Goal: Task Accomplishment & Management: Manage account settings

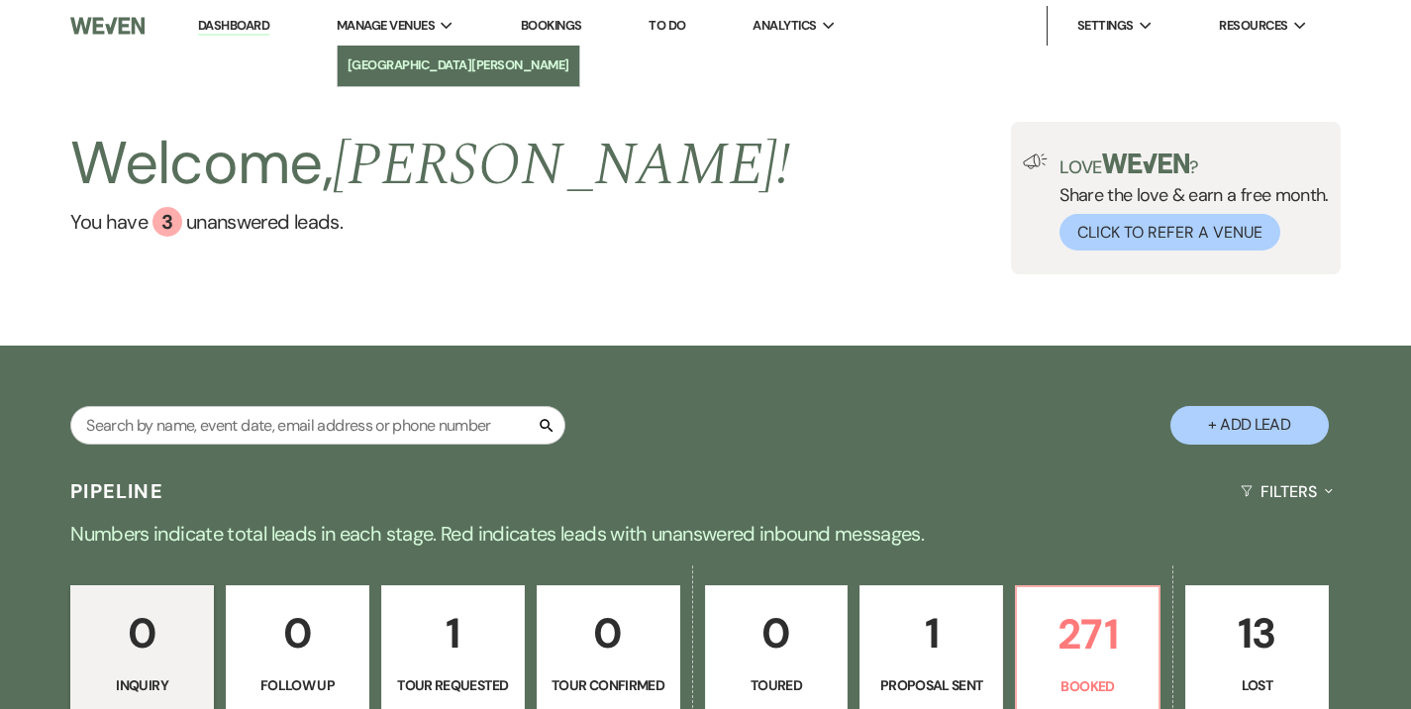
click at [412, 63] on li "[GEOGRAPHIC_DATA][PERSON_NAME]" at bounding box center [458, 65] width 222 height 20
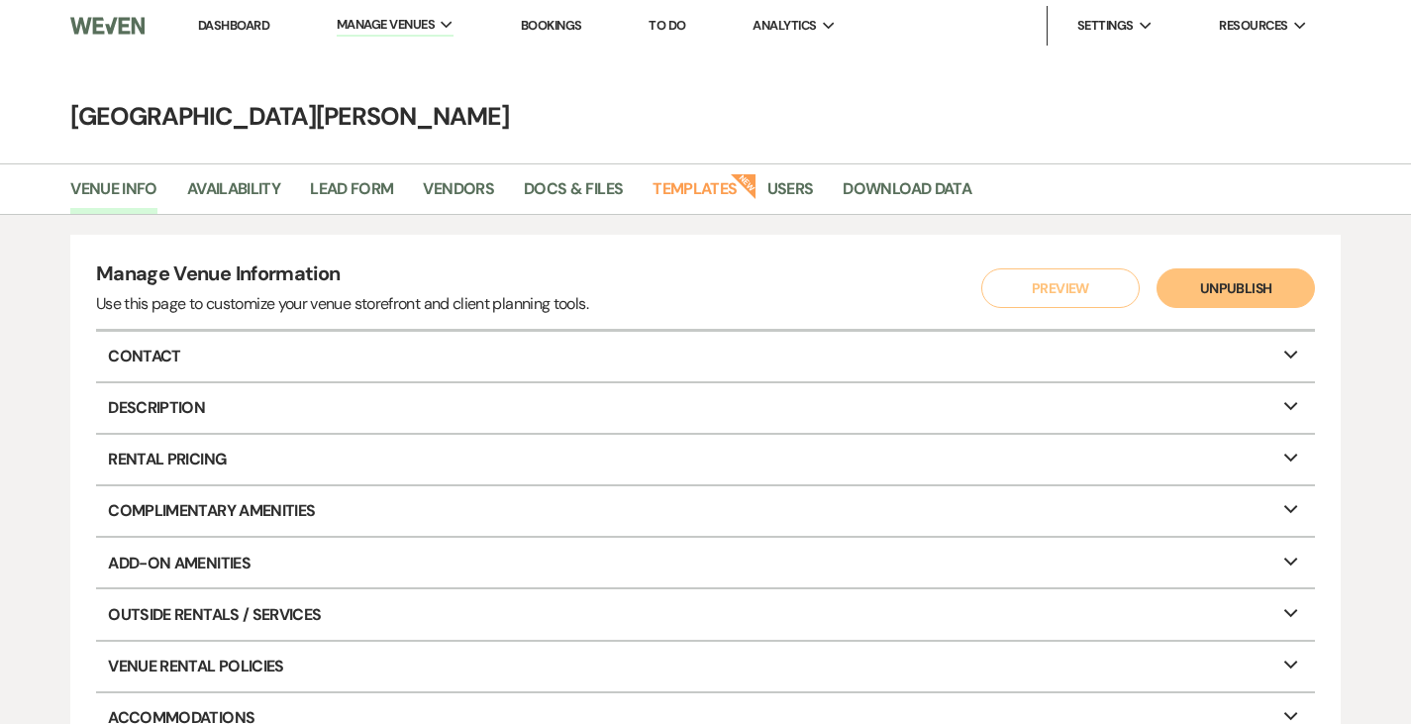
click at [220, 24] on link "Dashboard" at bounding box center [233, 25] width 71 height 17
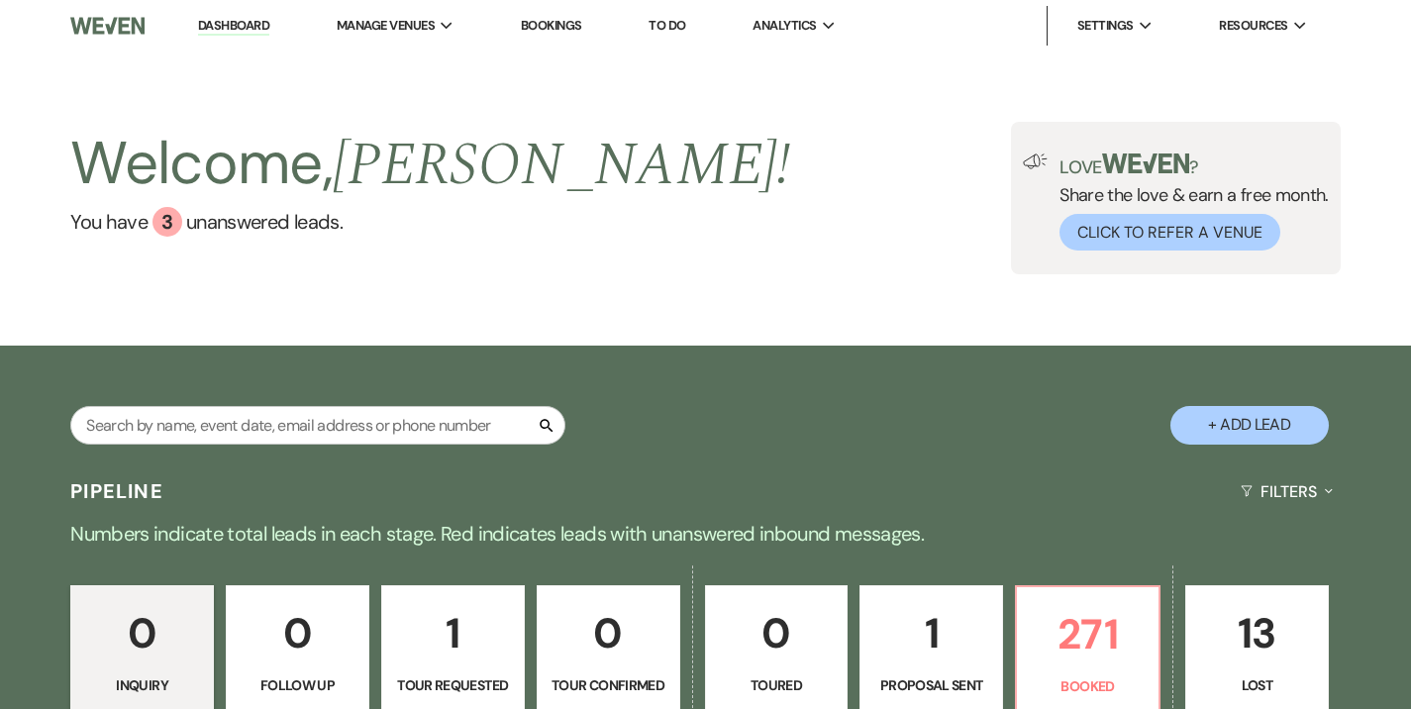
click at [357, 453] on div "Search" at bounding box center [317, 433] width 495 height 54
click at [348, 428] on input "text" at bounding box center [317, 425] width 495 height 39
type input "frongia"
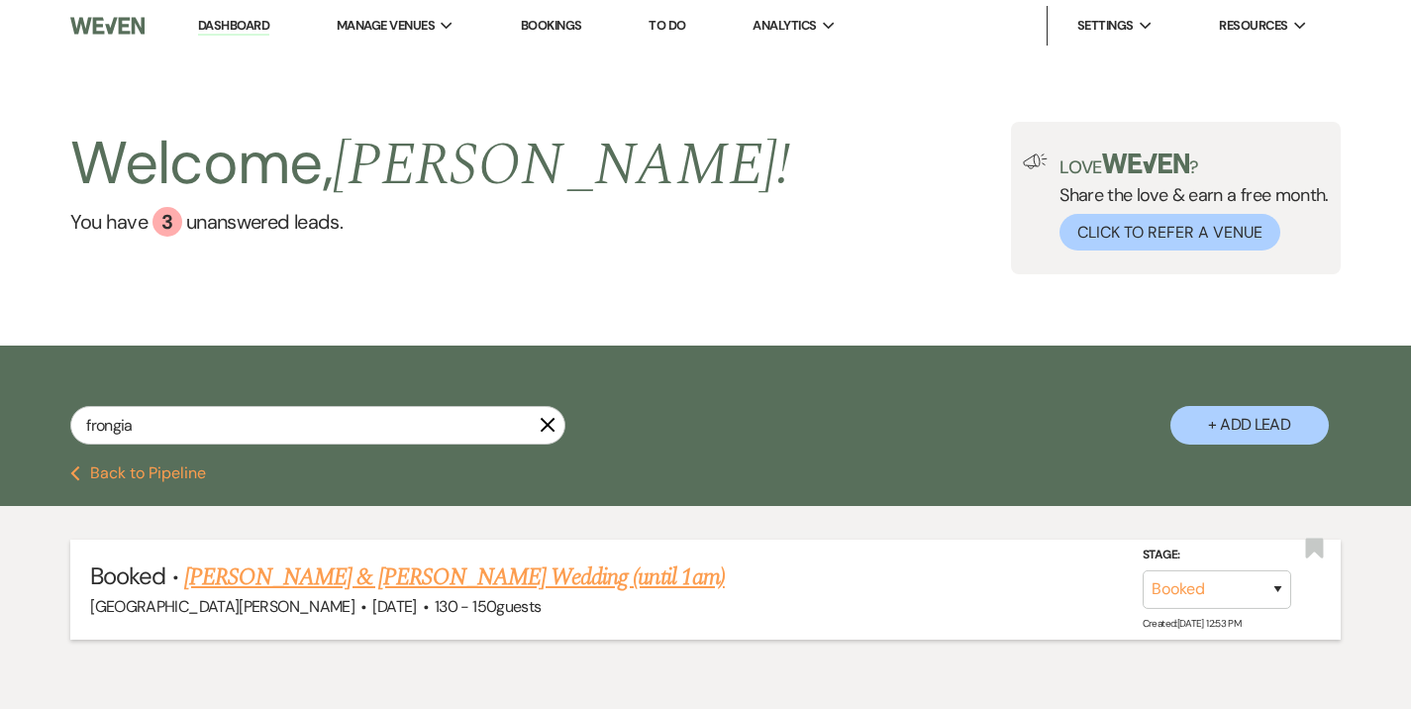
click at [401, 582] on link "[PERSON_NAME] & [PERSON_NAME] Wedding (until 1am)" at bounding box center [454, 577] width 541 height 36
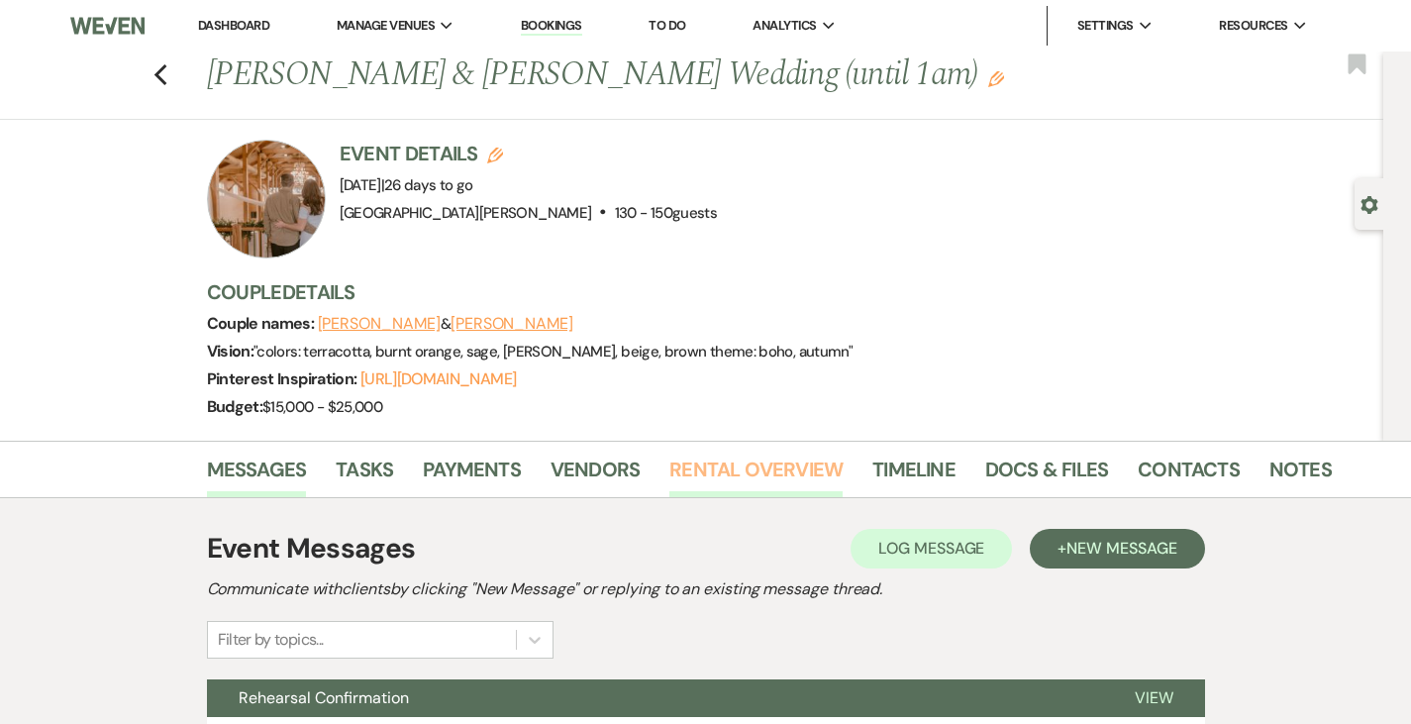
click at [673, 465] on link "Rental Overview" at bounding box center [755, 475] width 173 height 44
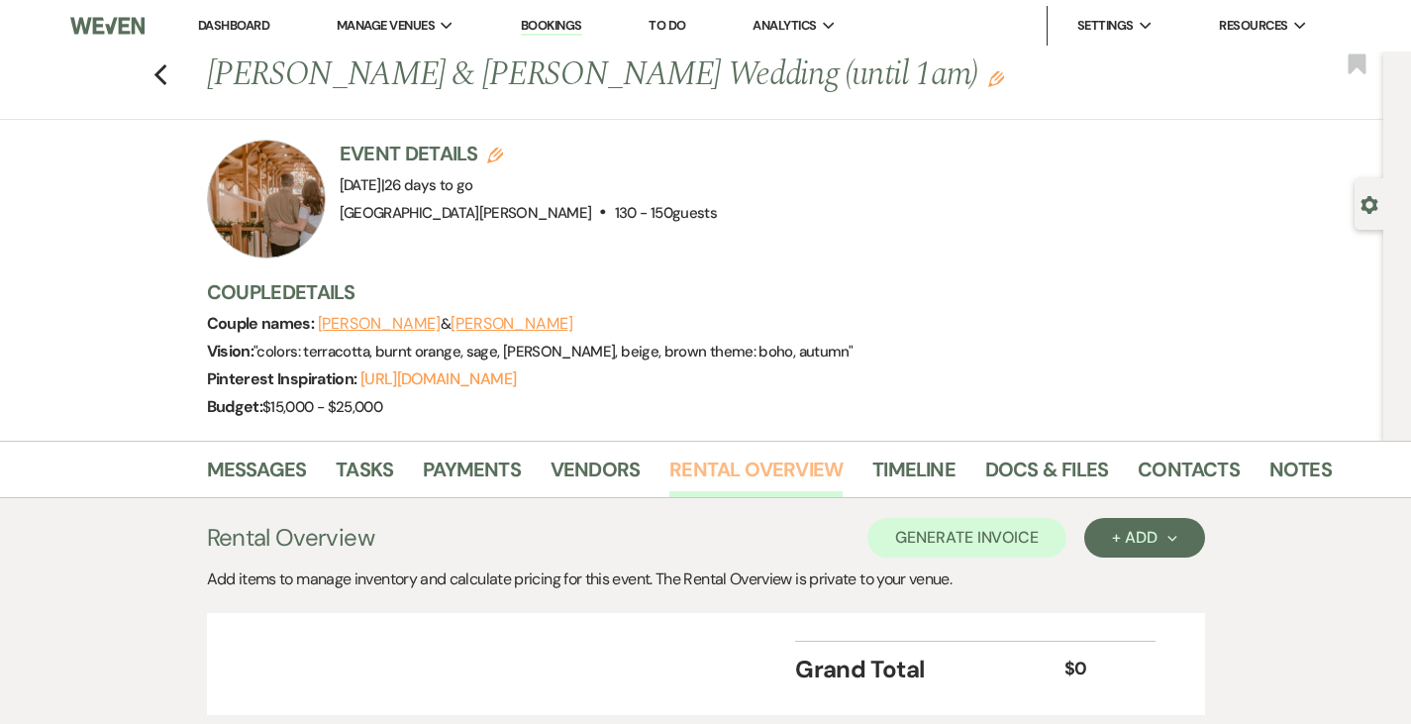
scroll to position [138, 0]
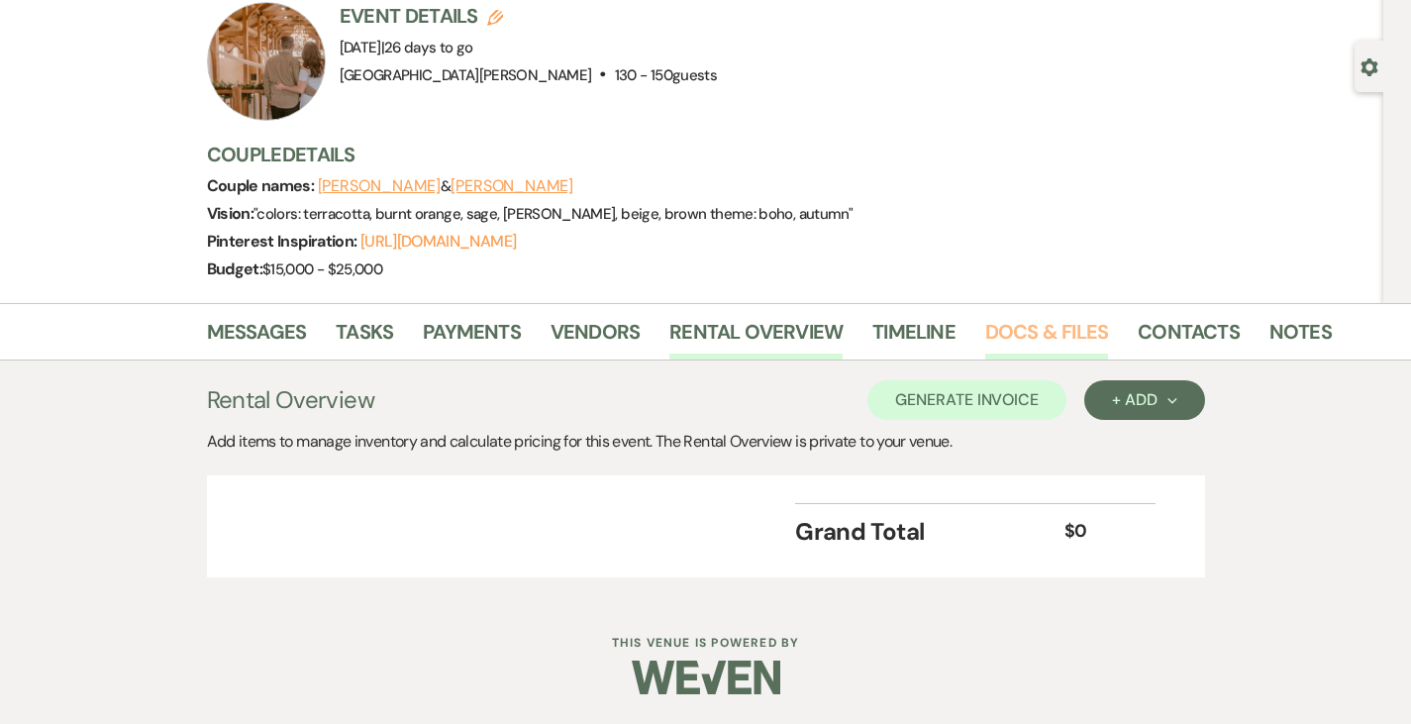
click at [985, 341] on link "Docs & Files" at bounding box center [1046, 338] width 123 height 44
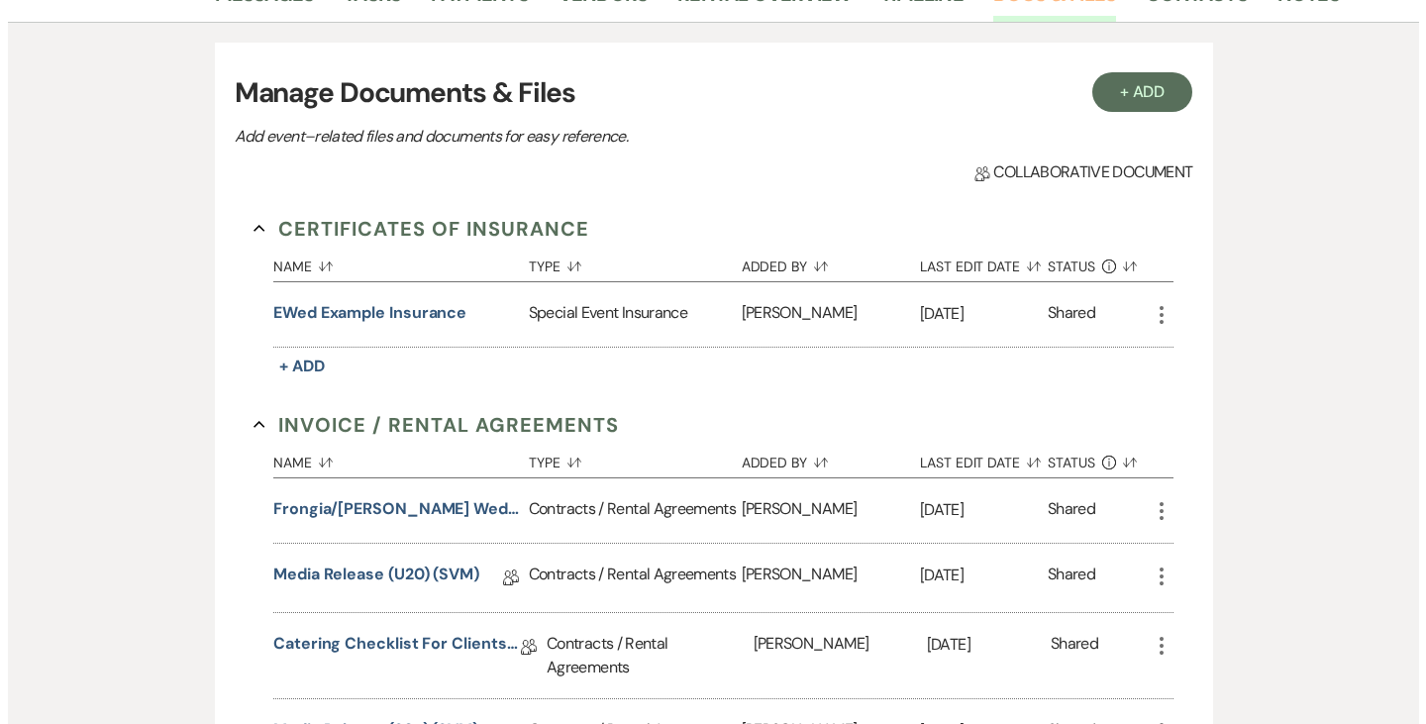
scroll to position [476, 0]
click at [310, 512] on button "Frongia/[PERSON_NAME] Wedding (1am end)" at bounding box center [388, 508] width 247 height 24
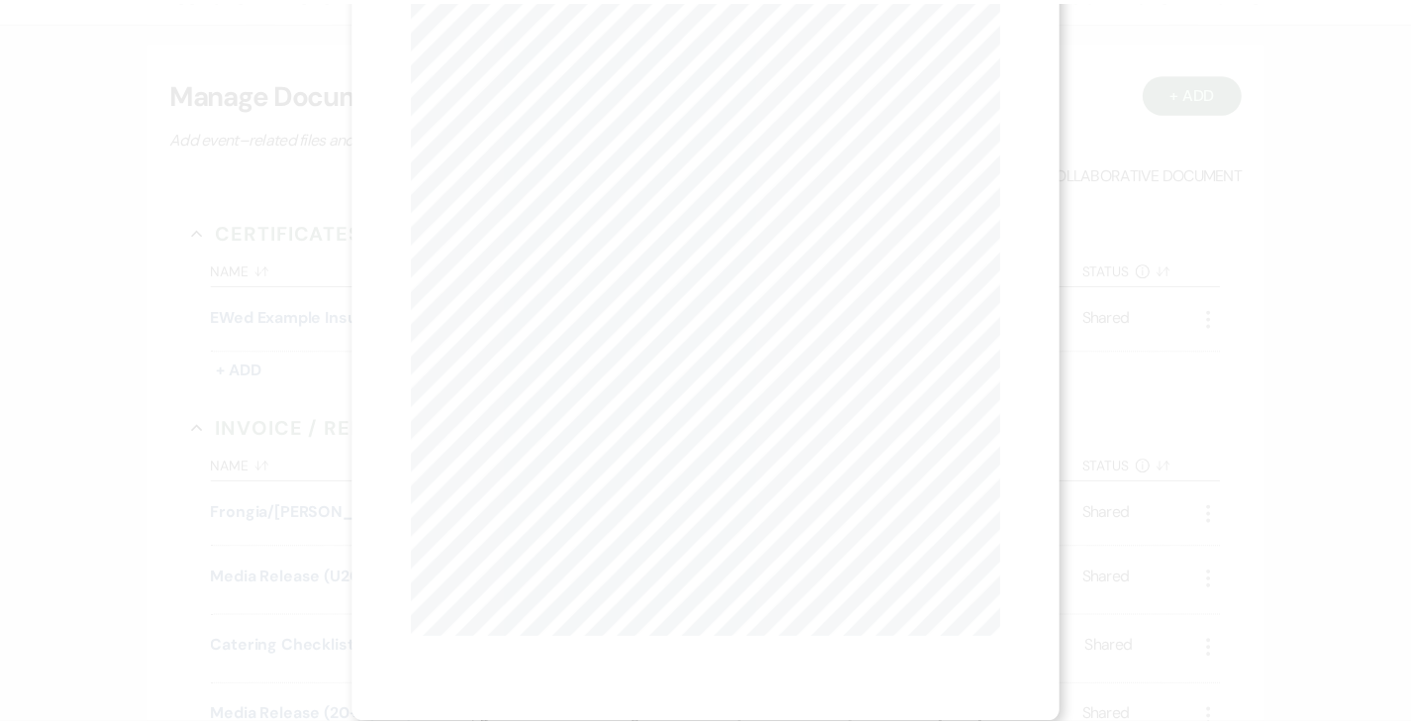
scroll to position [0, 0]
click at [593, 69] on button "Next Next" at bounding box center [608, 72] width 51 height 16
click at [509, 72] on button "Previous Previous" at bounding box center [509, 72] width 86 height 16
click at [1000, 60] on icon "X" at bounding box center [1002, 54] width 18 height 18
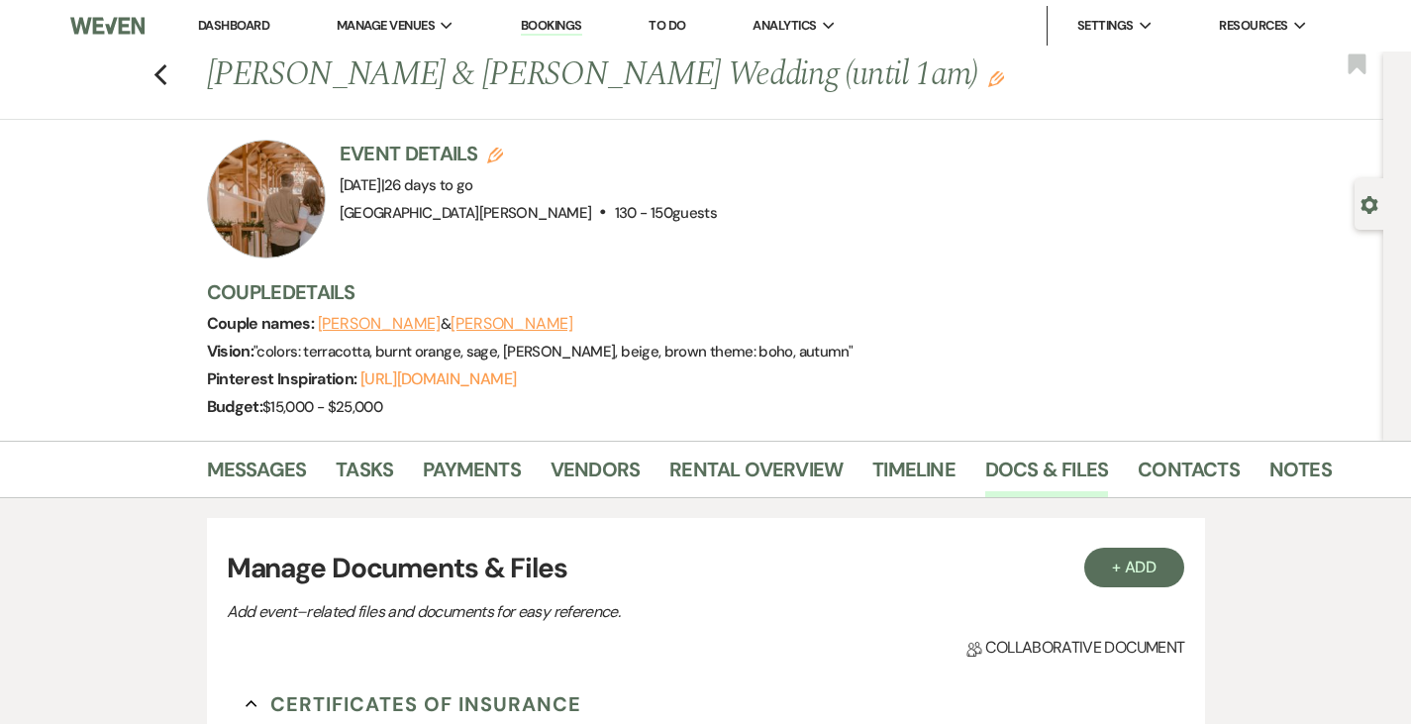
click at [247, 28] on link "Dashboard" at bounding box center [233, 25] width 71 height 17
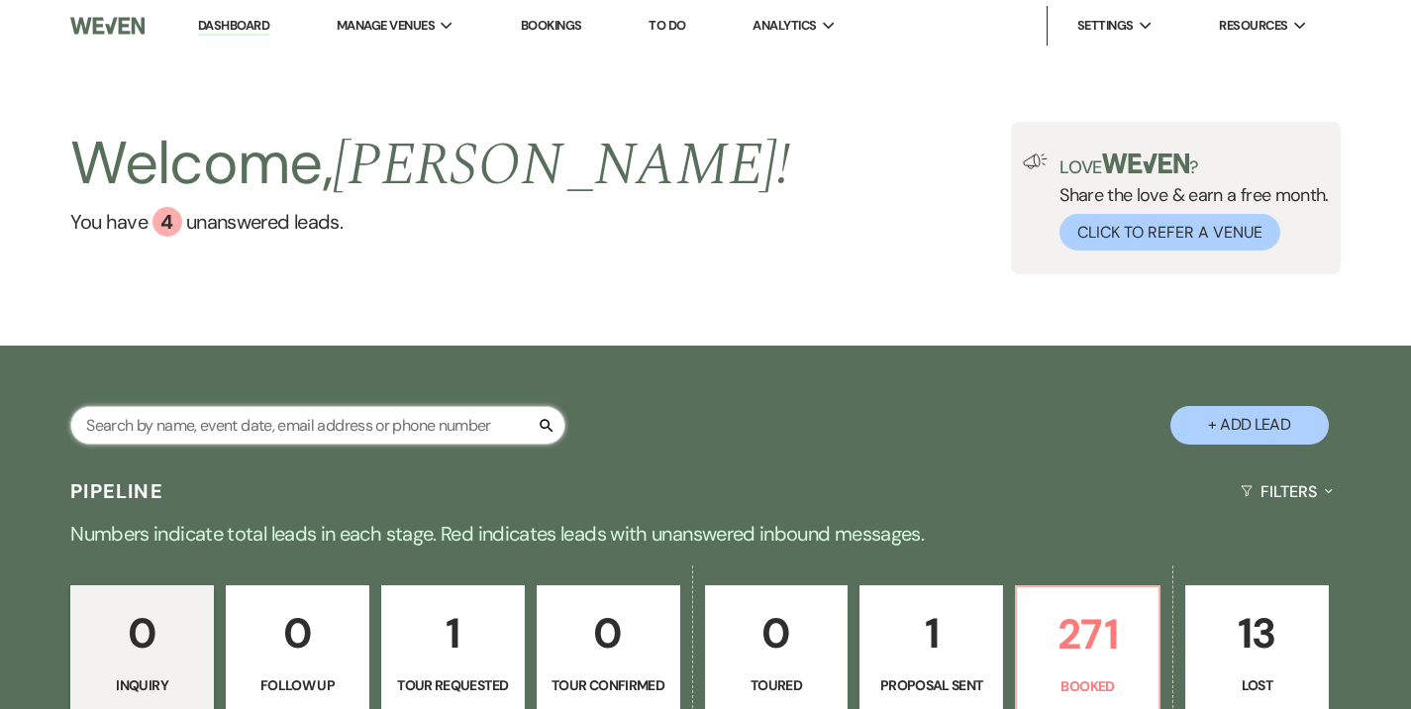
click at [424, 418] on input "text" at bounding box center [317, 425] width 495 height 39
type input "oldfield"
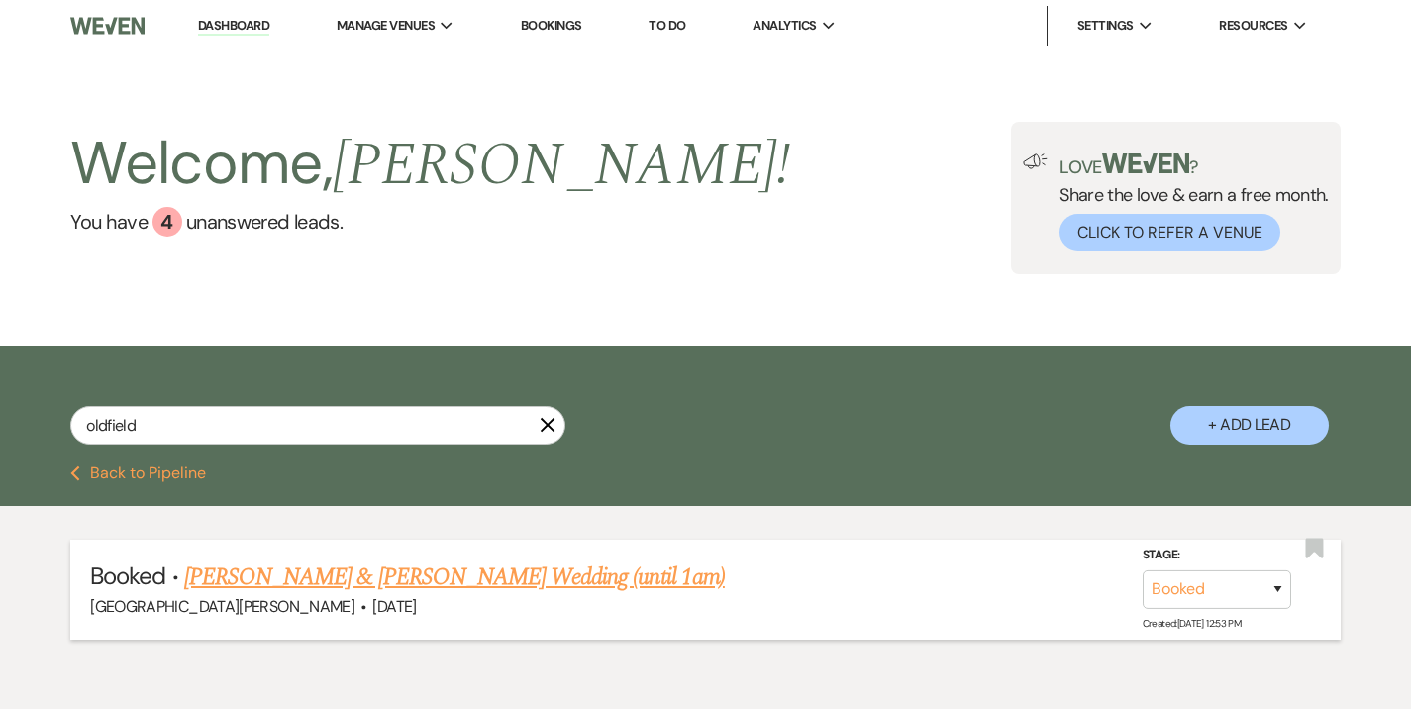
click at [437, 589] on link "[PERSON_NAME] & [PERSON_NAME] Wedding (until 1am)" at bounding box center [454, 577] width 541 height 36
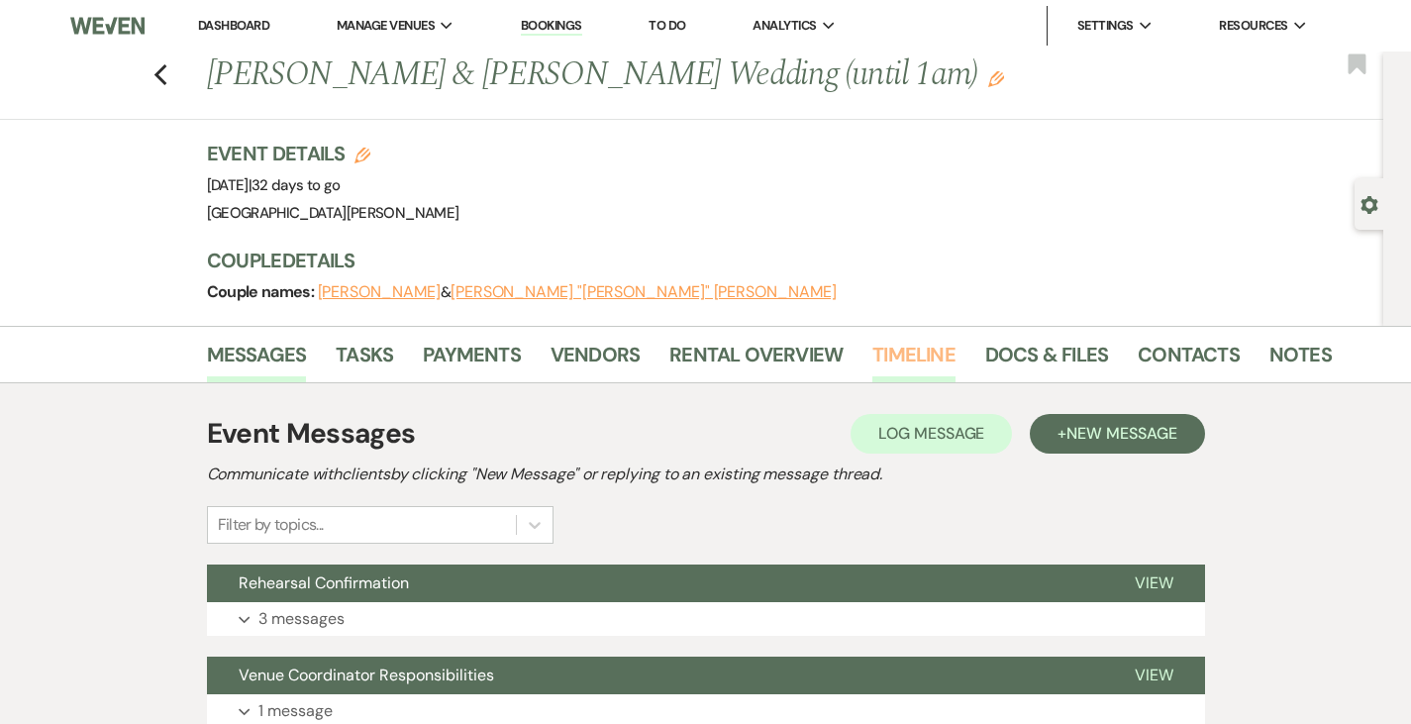
click at [872, 346] on link "Timeline" at bounding box center [913, 361] width 83 height 44
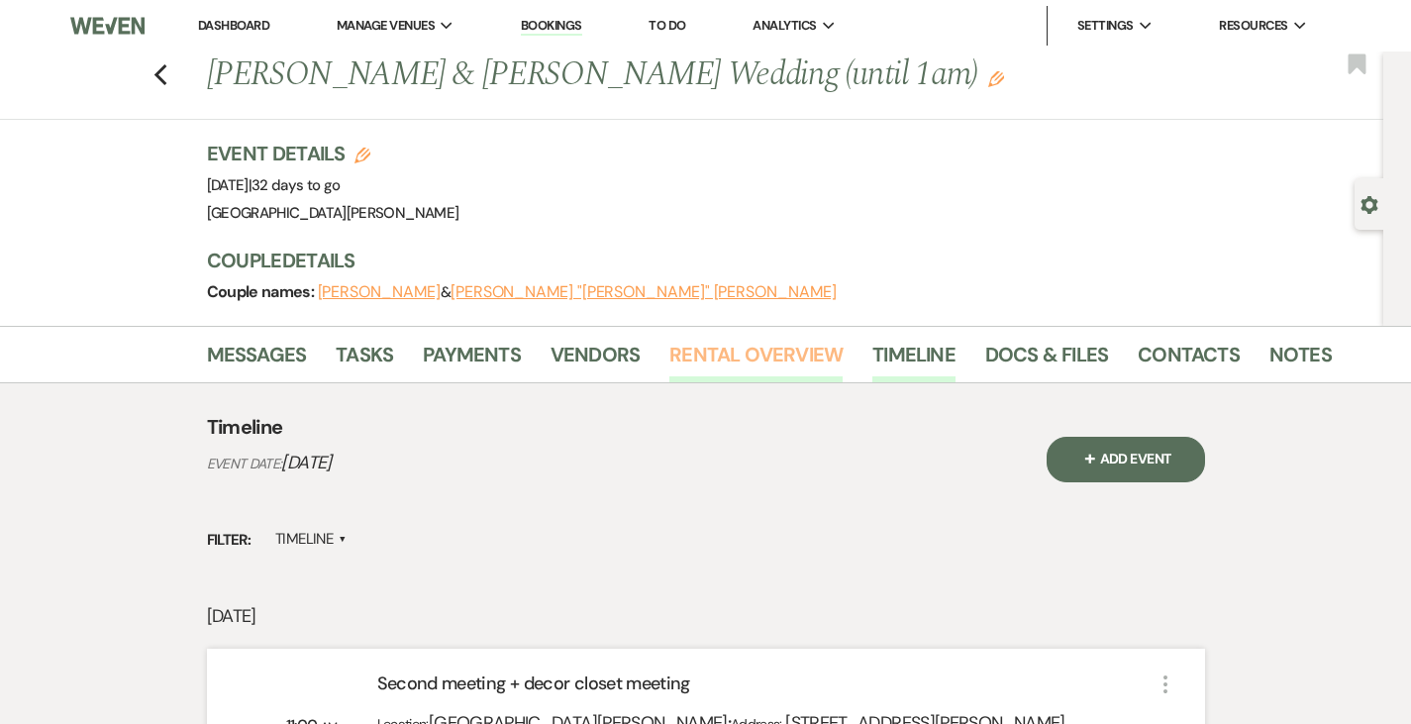
click at [669, 358] on link "Rental Overview" at bounding box center [755, 361] width 173 height 44
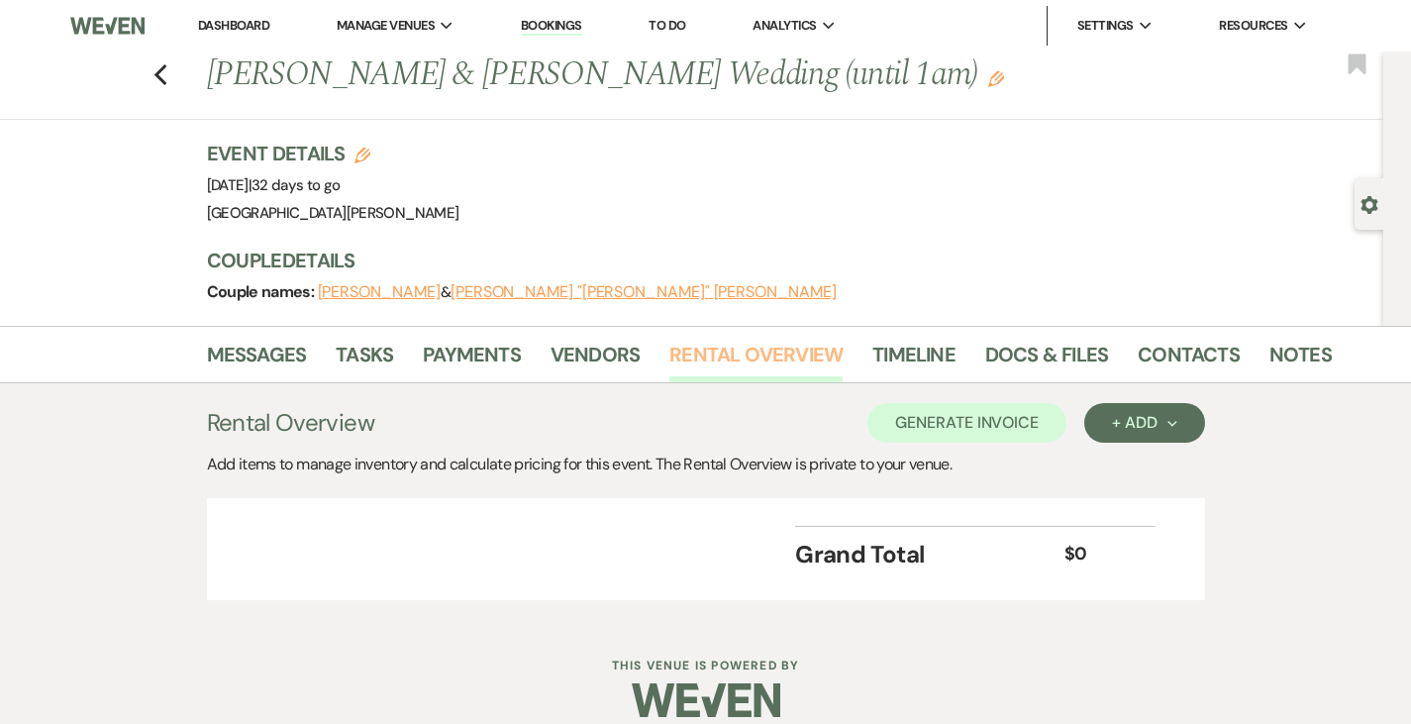
scroll to position [23, 0]
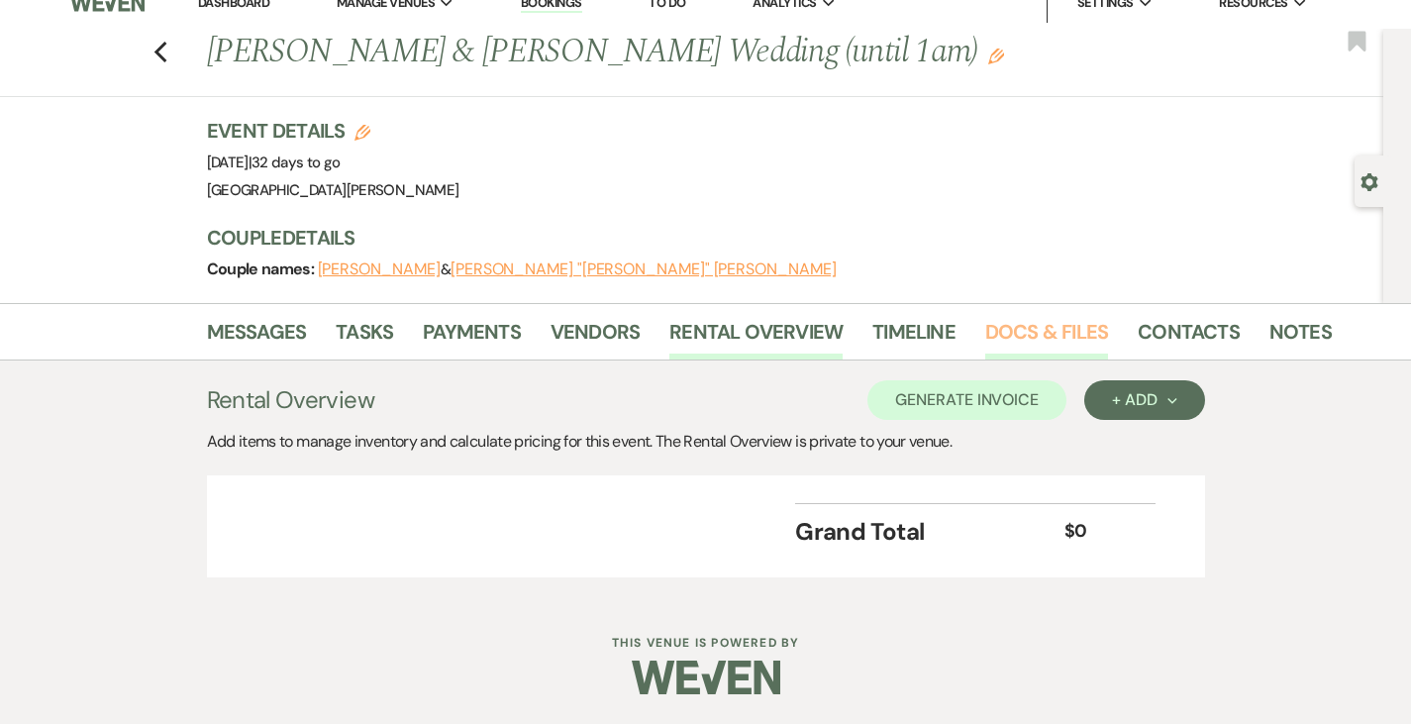
click at [985, 334] on link "Docs & Files" at bounding box center [1046, 338] width 123 height 44
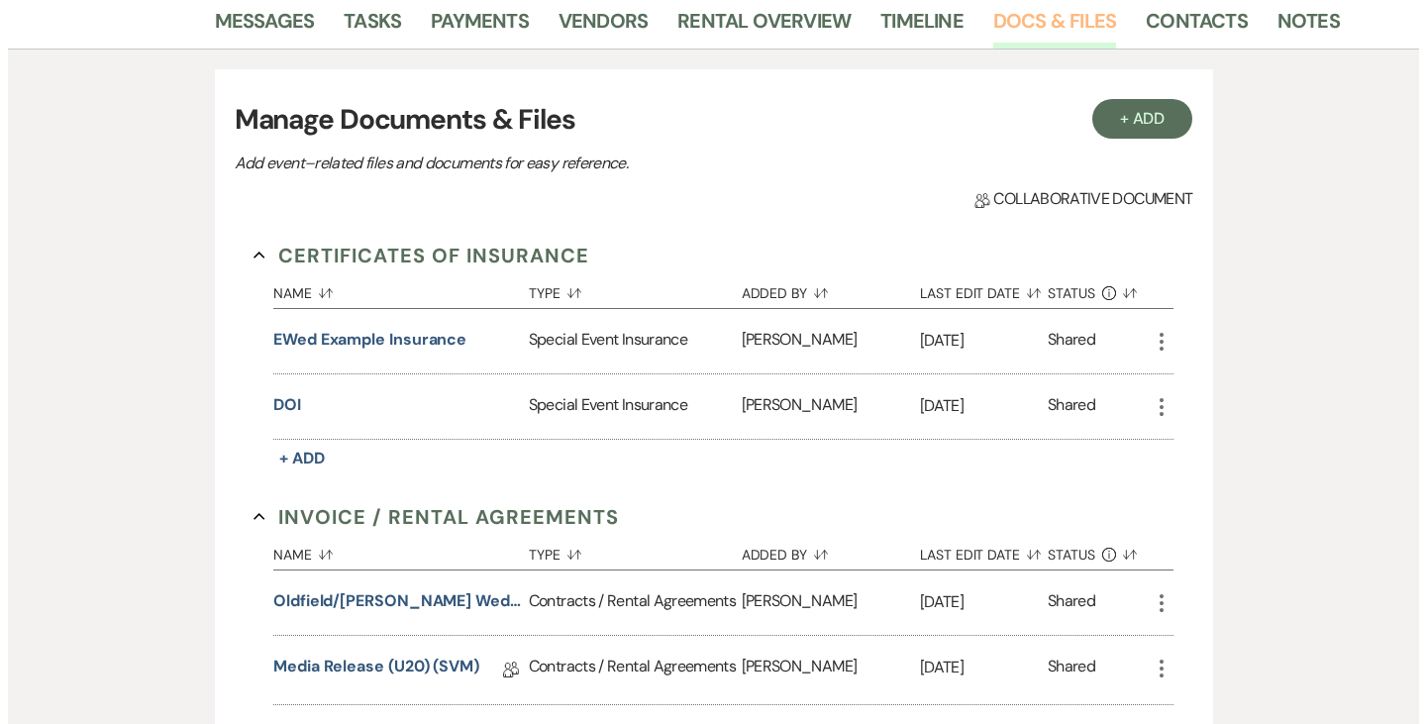
scroll to position [646, 0]
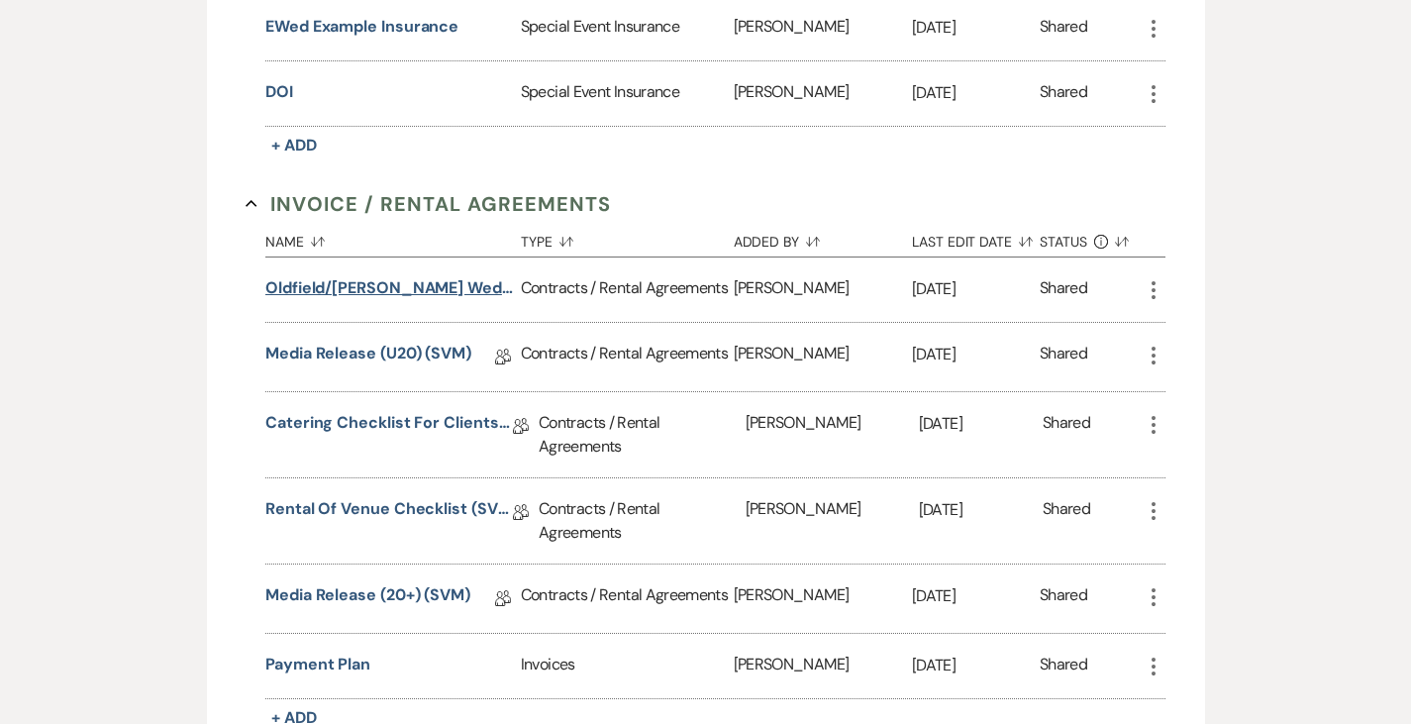
click at [368, 295] on button "Oldfield/[PERSON_NAME] Wedding (1am end)" at bounding box center [388, 288] width 247 height 24
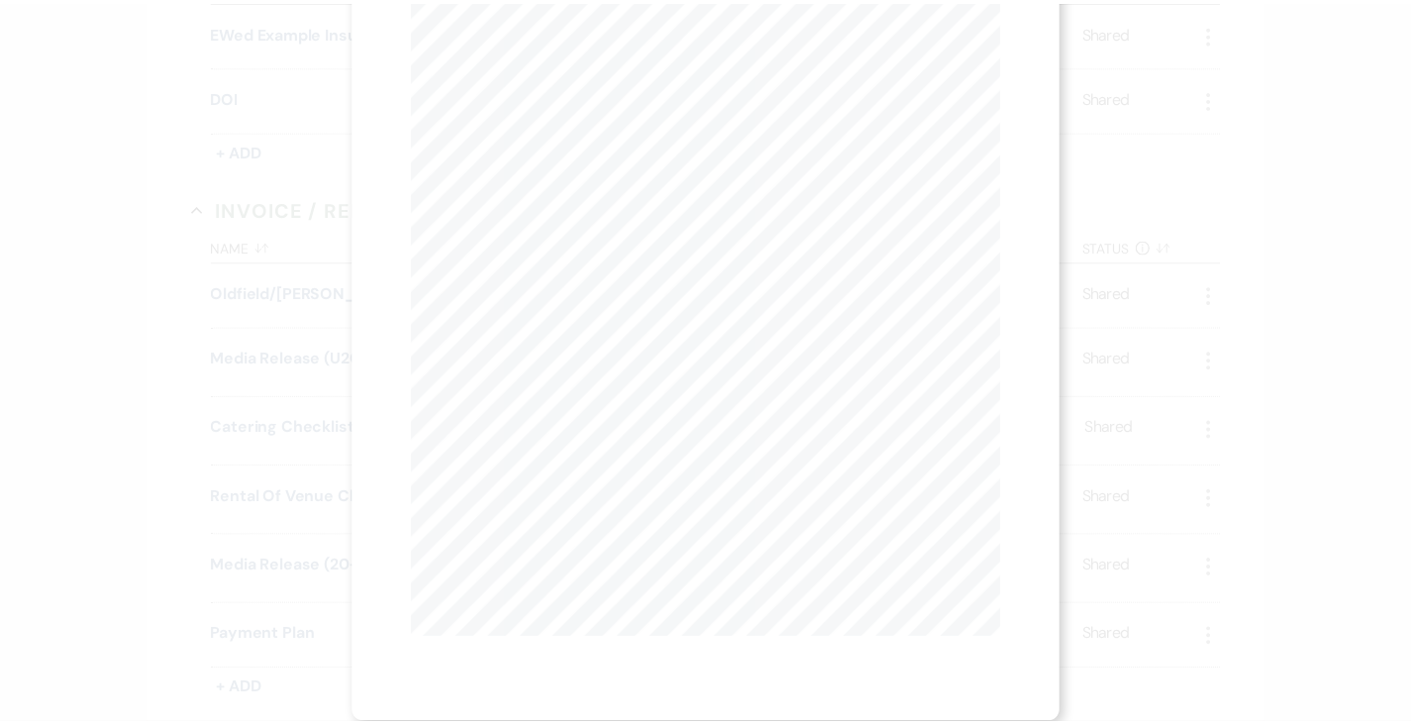
scroll to position [0, 0]
click at [998, 45] on icon "X" at bounding box center [1002, 54] width 18 height 18
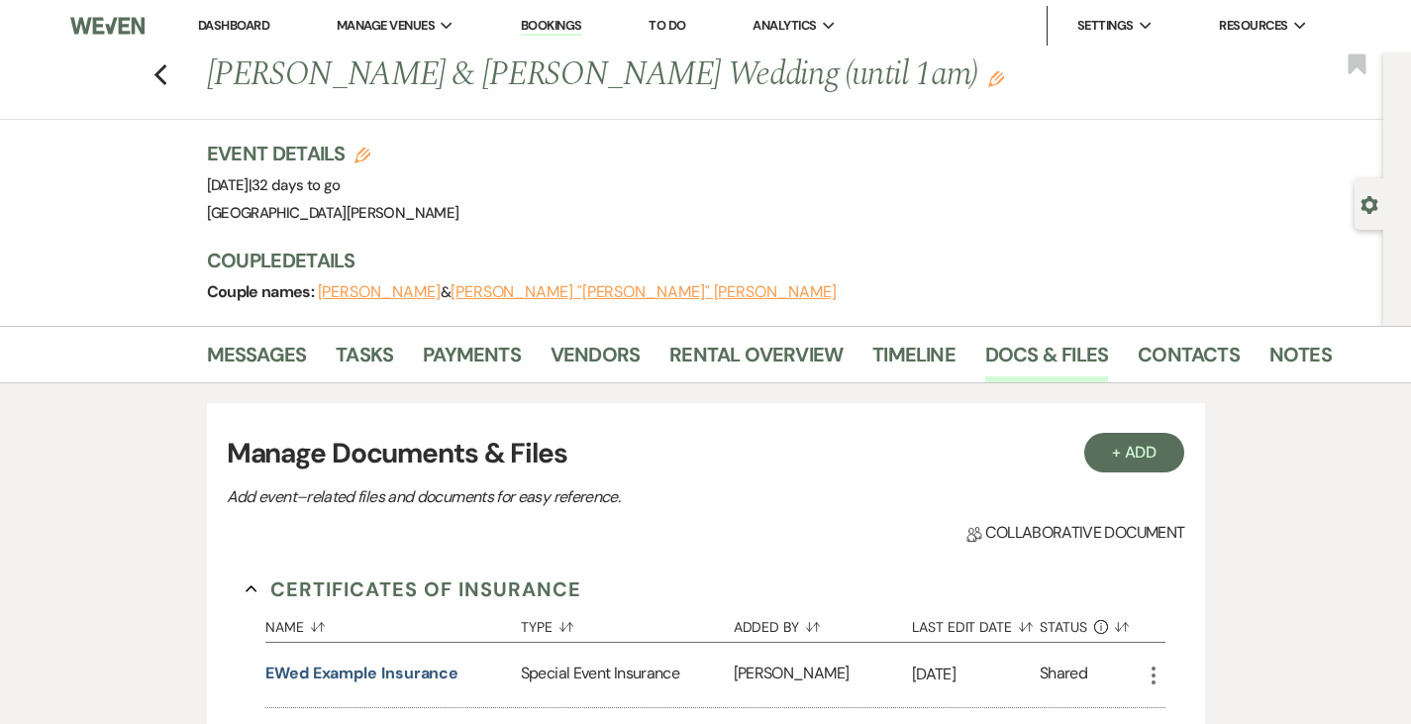
click at [234, 24] on link "Dashboard" at bounding box center [233, 25] width 71 height 17
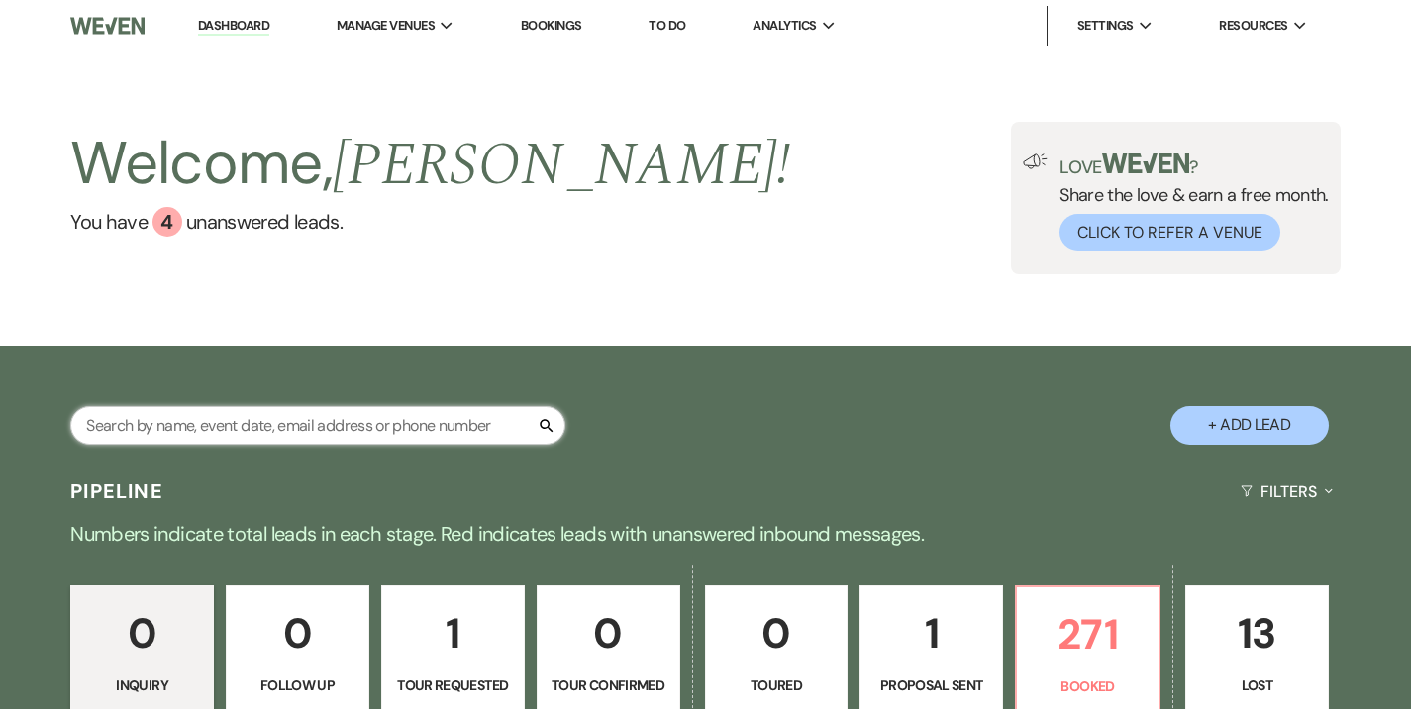
click at [413, 426] on input "text" at bounding box center [317, 425] width 495 height 39
type input "[PERSON_NAME]"
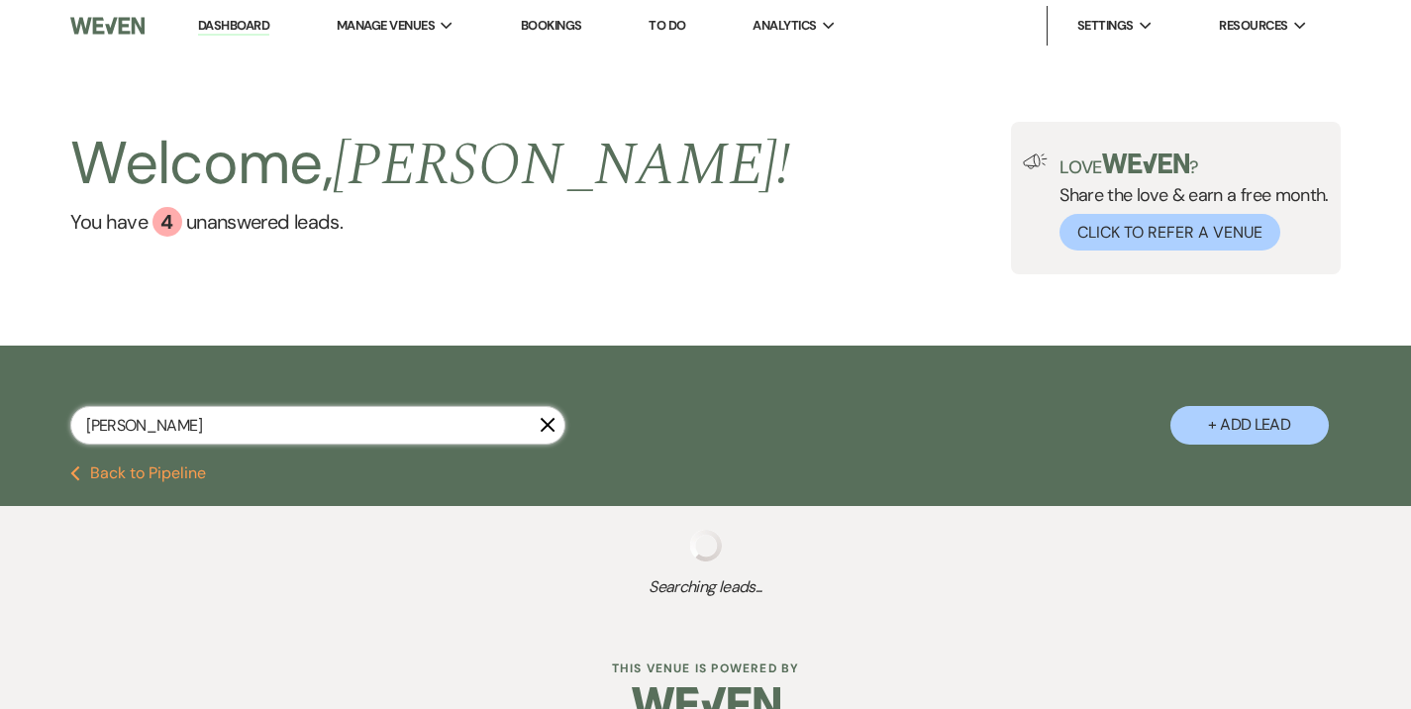
select select "6"
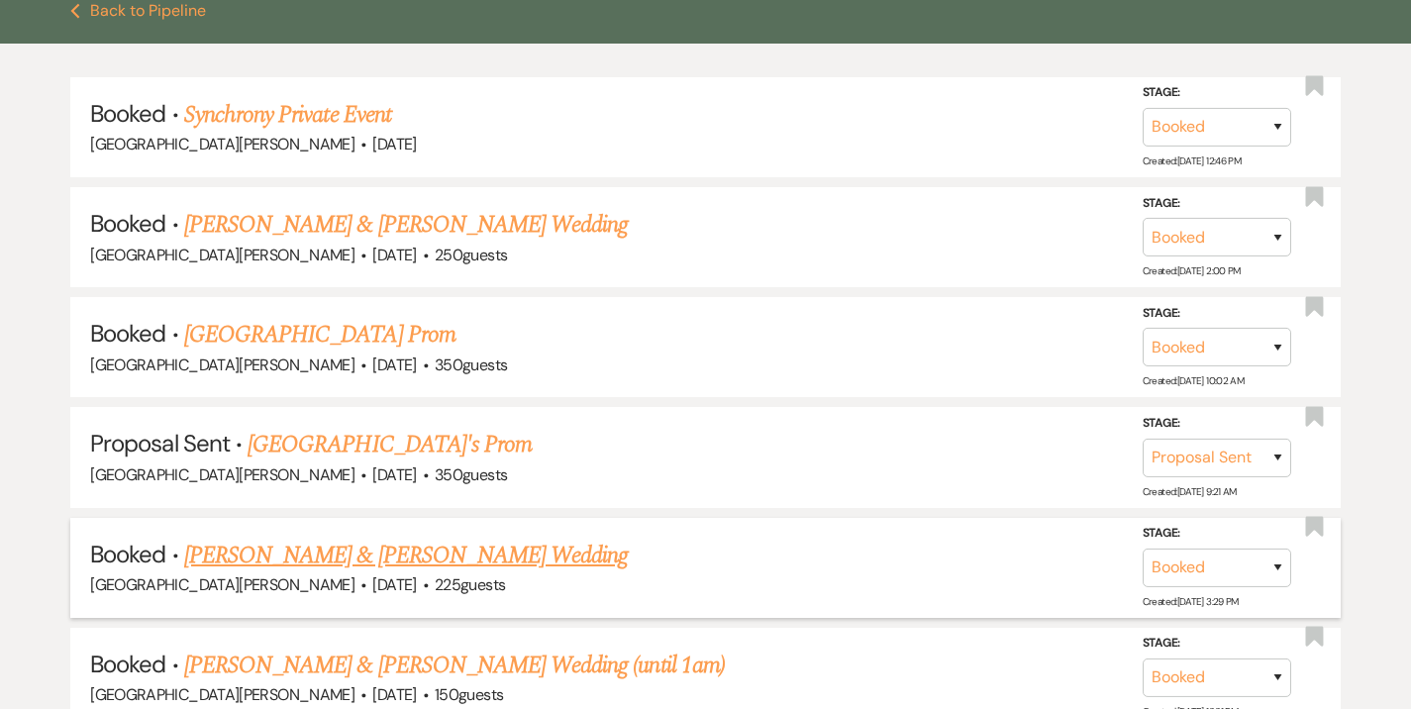
scroll to position [469, 0]
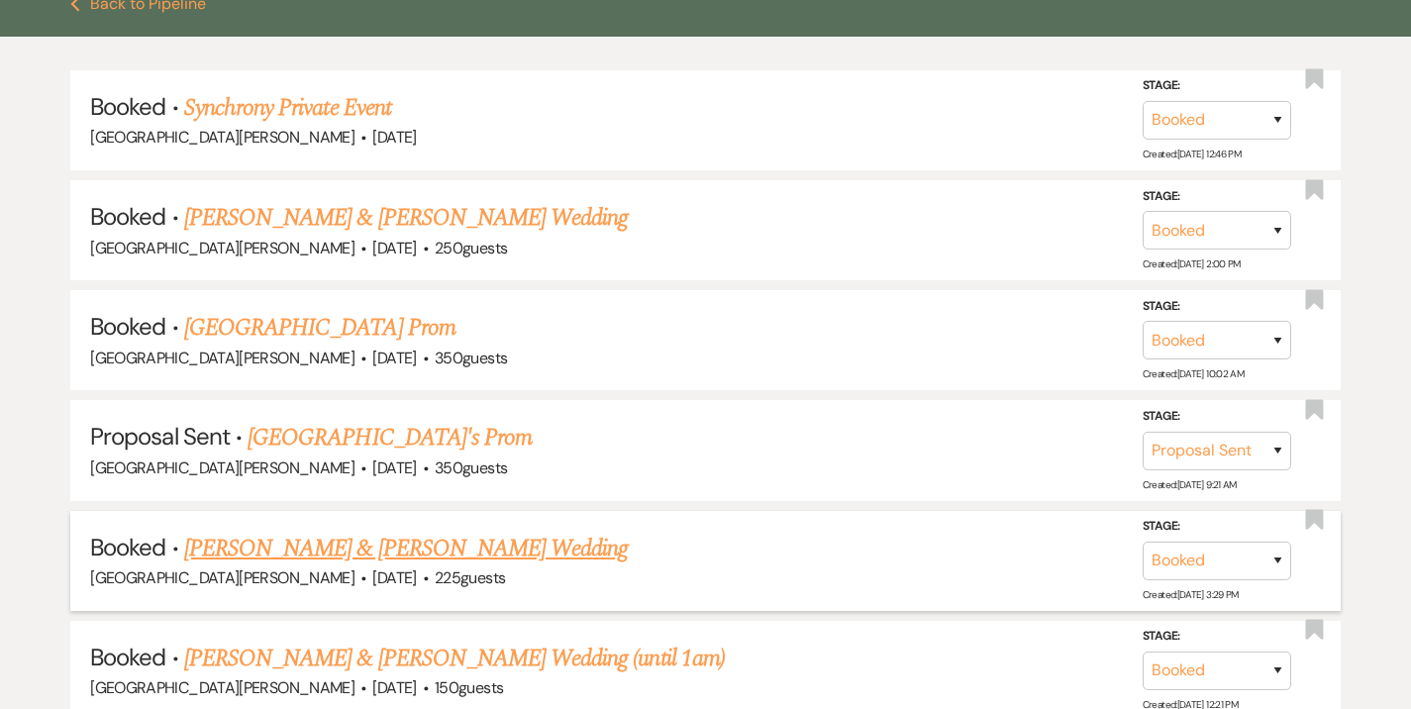
click at [463, 539] on link "[PERSON_NAME] & [PERSON_NAME] Wedding" at bounding box center [405, 549] width 443 height 36
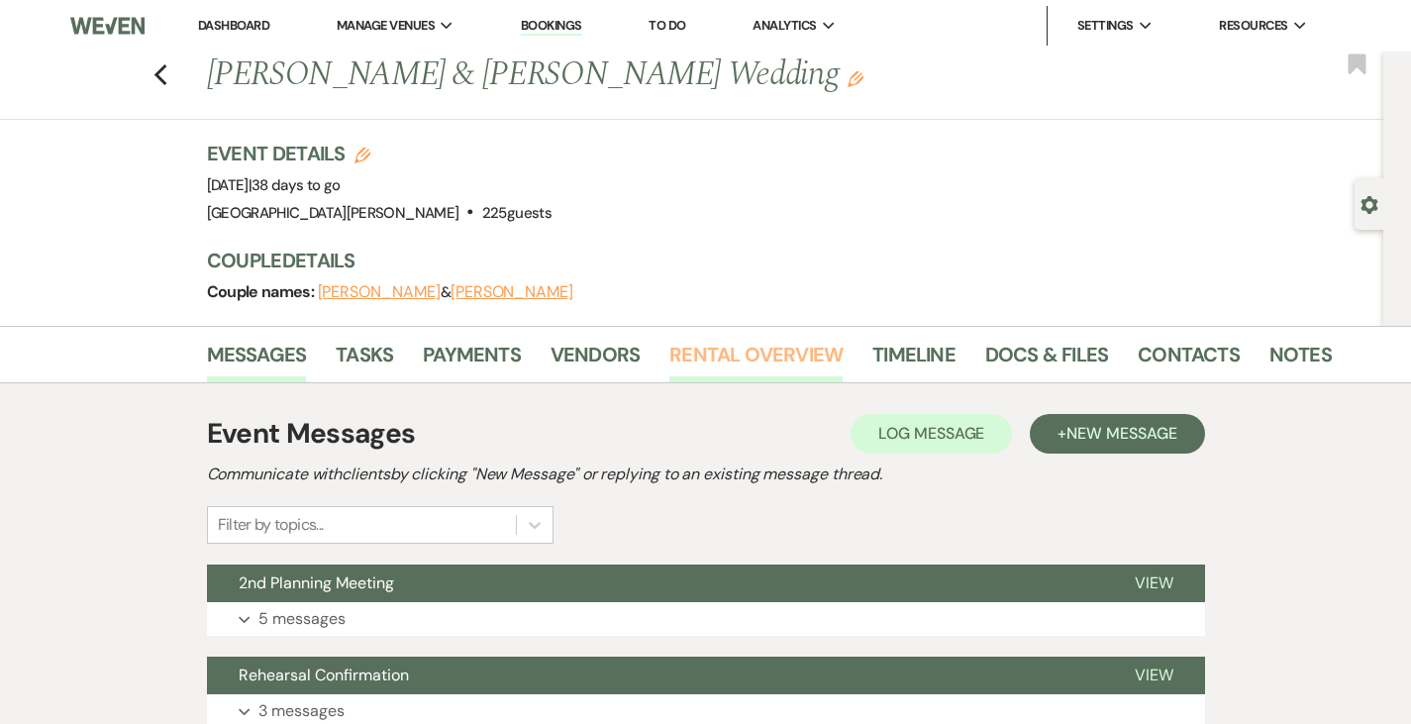
click at [669, 349] on link "Rental Overview" at bounding box center [755, 361] width 173 height 44
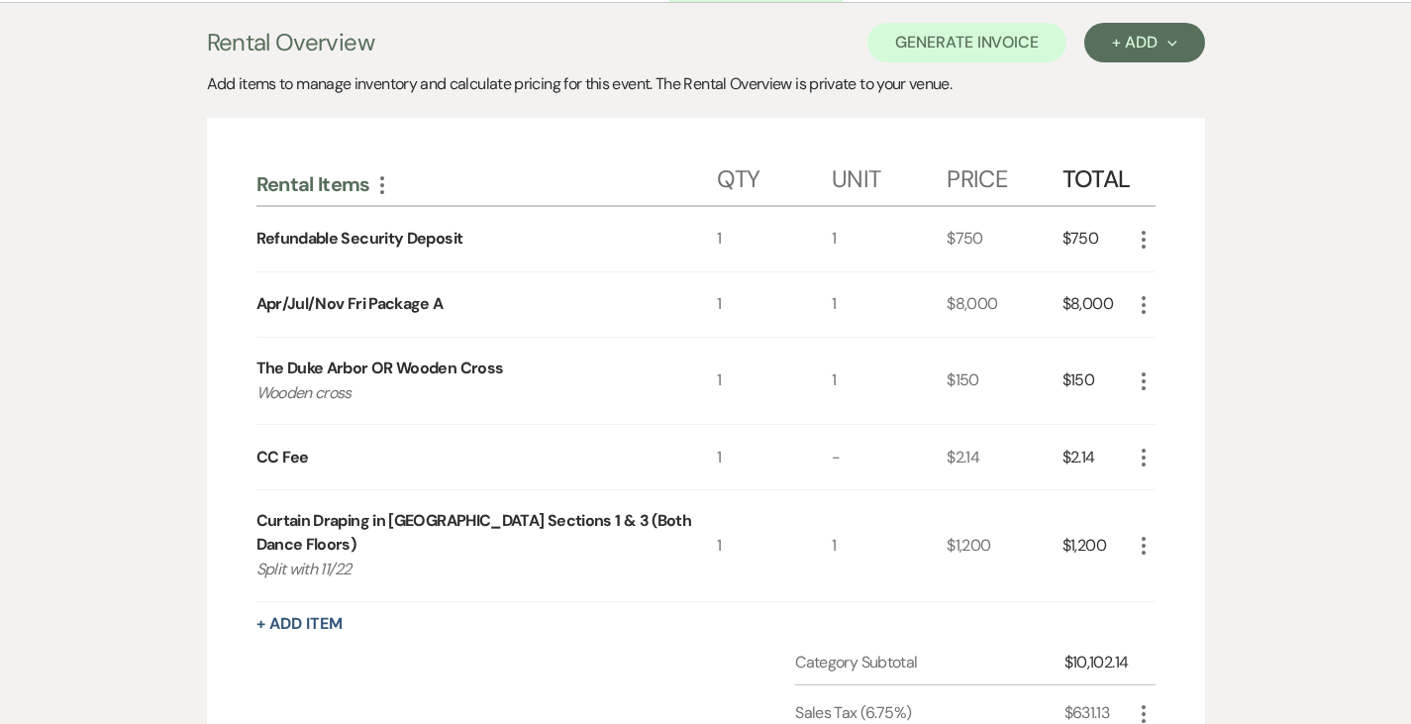
scroll to position [381, 0]
drag, startPoint x: 451, startPoint y: 521, endPoint x: 577, endPoint y: 515, distance: 125.9
click at [577, 515] on div "Curtain Draping in [GEOGRAPHIC_DATA] Sections 1 & 3 (Both Dance Floors)" at bounding box center [486, 532] width 460 height 48
click at [1302, 347] on div "Messages Tasks Payments Vendors Rental Overview Timeline Docs & Files Contacts …" at bounding box center [705, 457] width 1411 height 1024
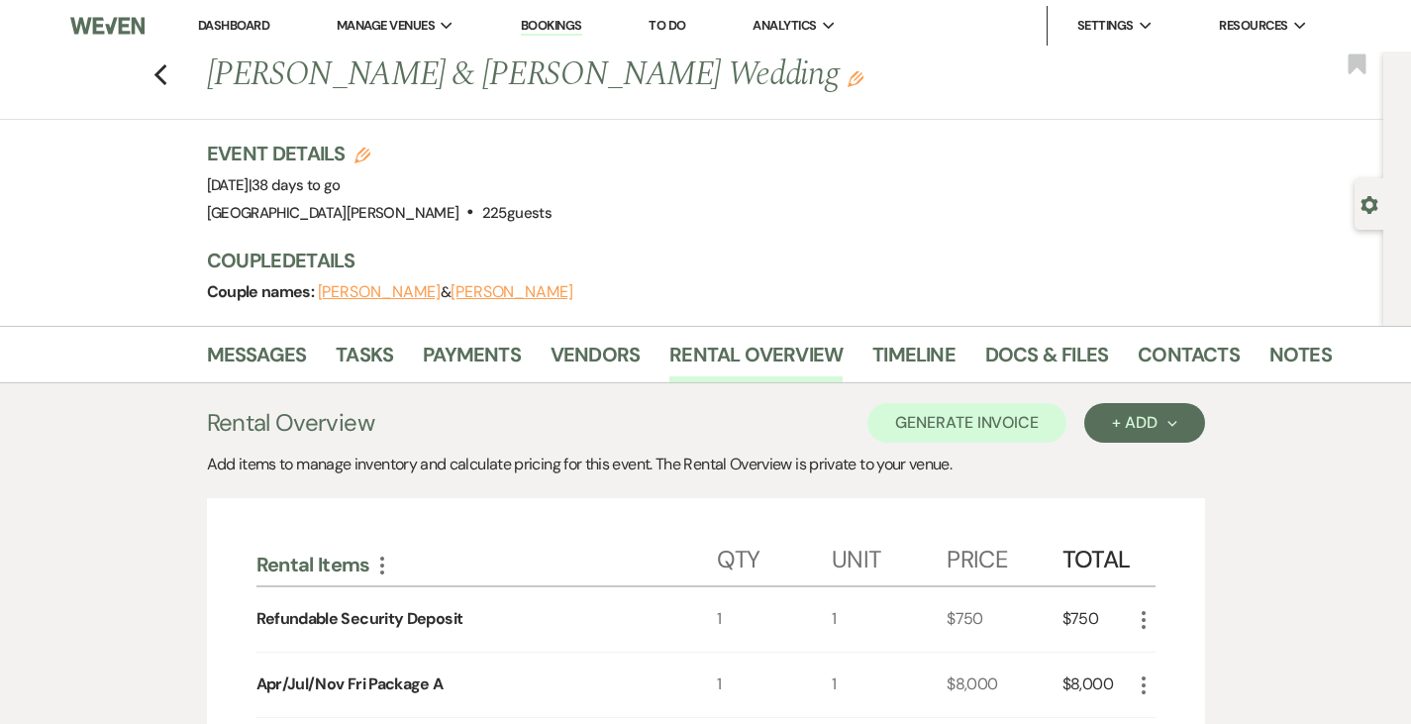
click at [223, 27] on link "Dashboard" at bounding box center [233, 25] width 71 height 17
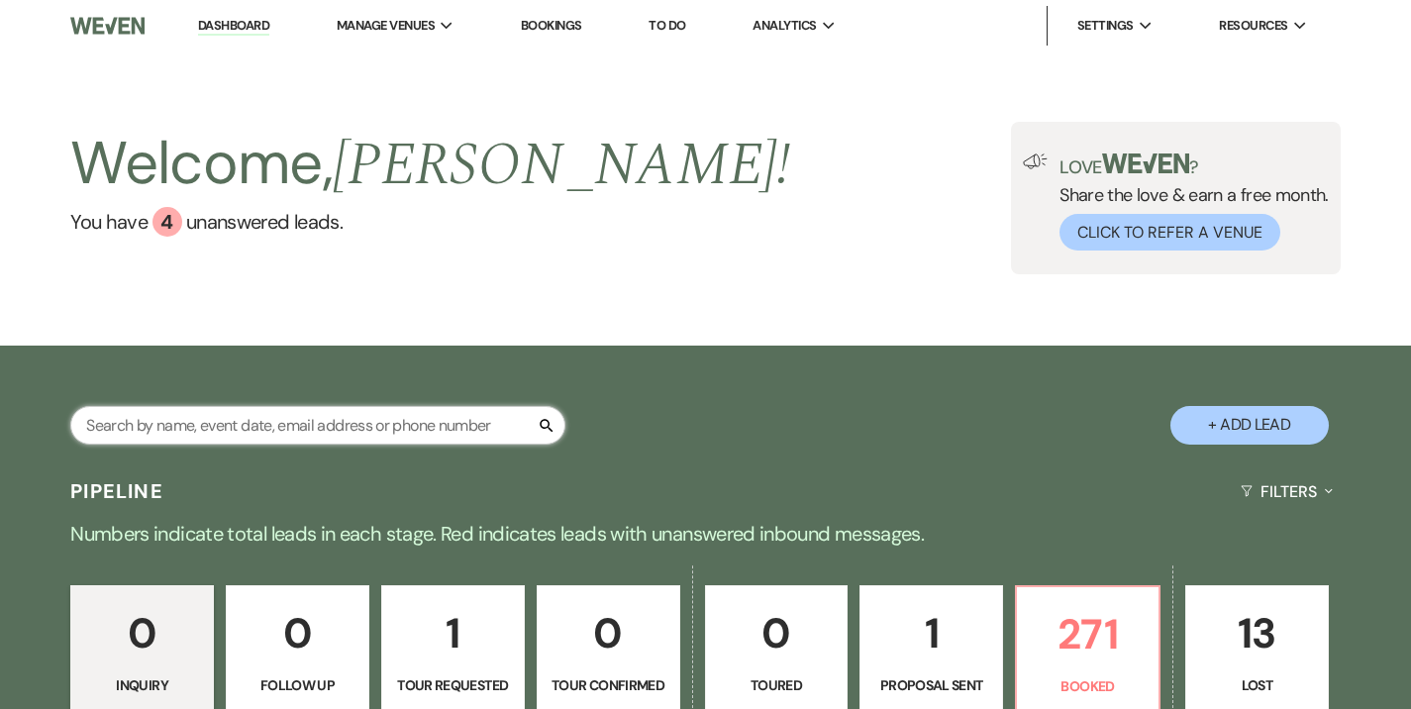
click at [400, 430] on input "text" at bounding box center [317, 425] width 495 height 39
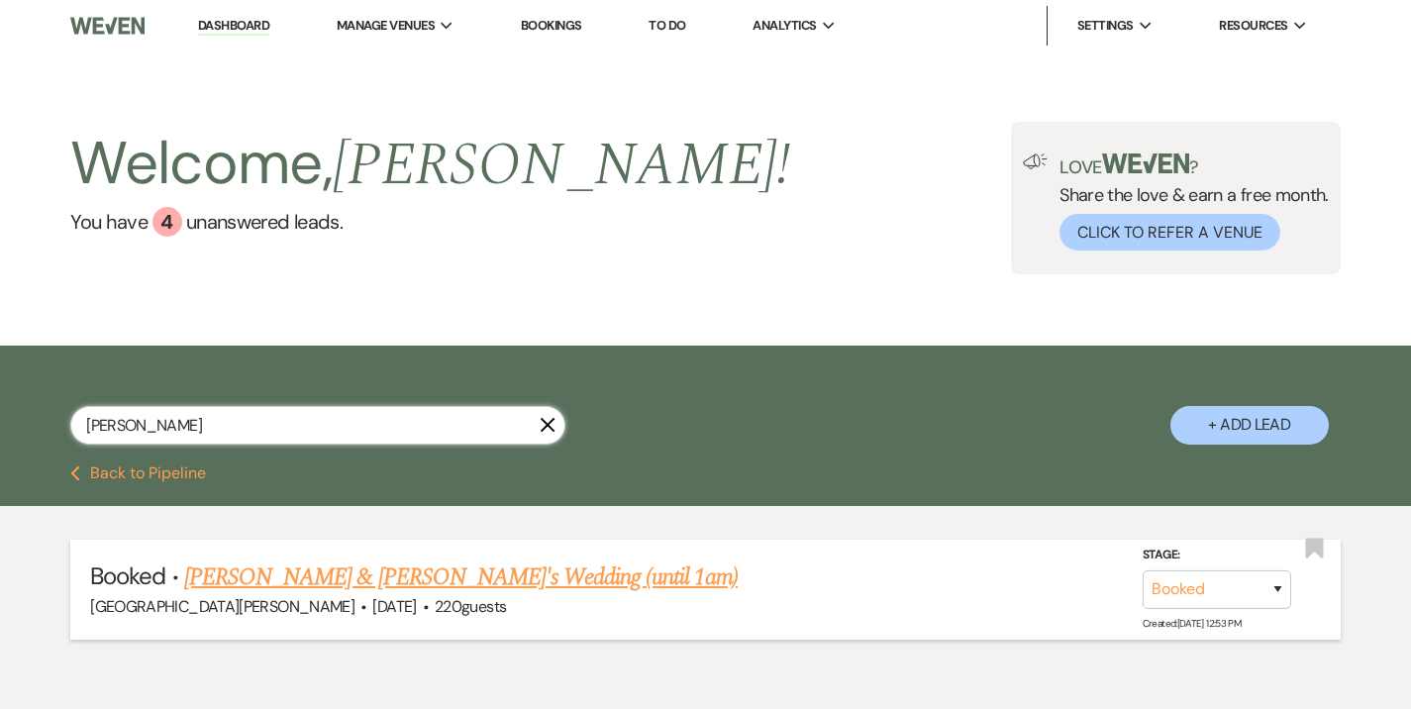
type input "[PERSON_NAME]"
click at [487, 565] on link "[PERSON_NAME] & [PERSON_NAME]'s Wedding (until 1am)" at bounding box center [460, 577] width 553 height 36
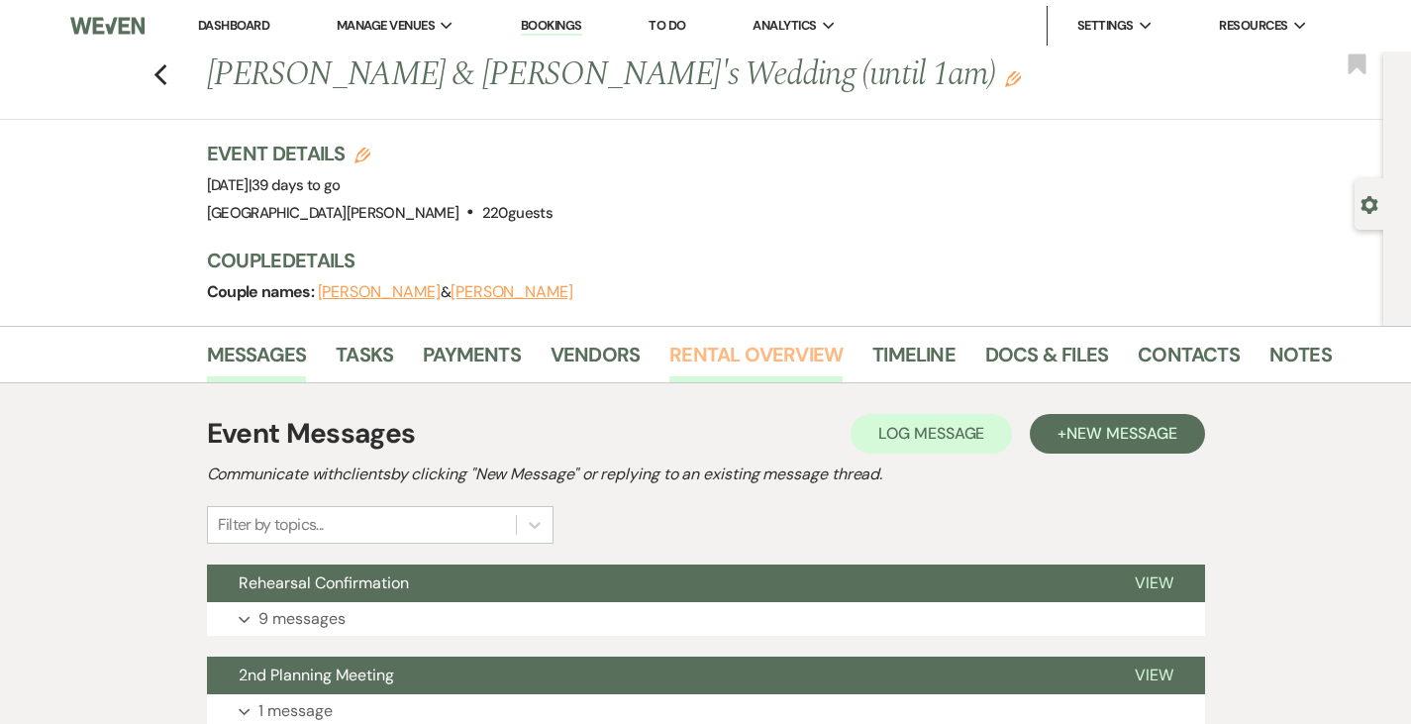
click at [669, 363] on link "Rental Overview" at bounding box center [755, 361] width 173 height 44
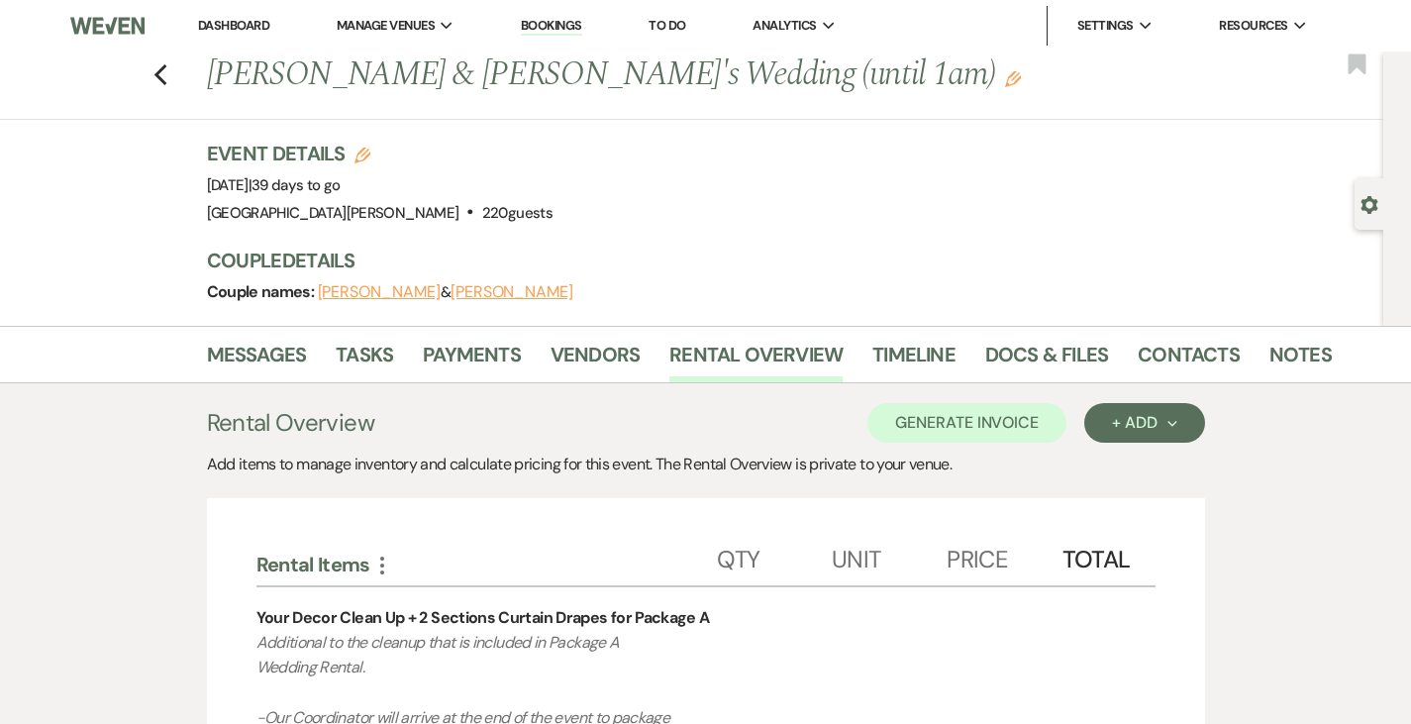
click at [212, 25] on link "Dashboard" at bounding box center [233, 25] width 71 height 17
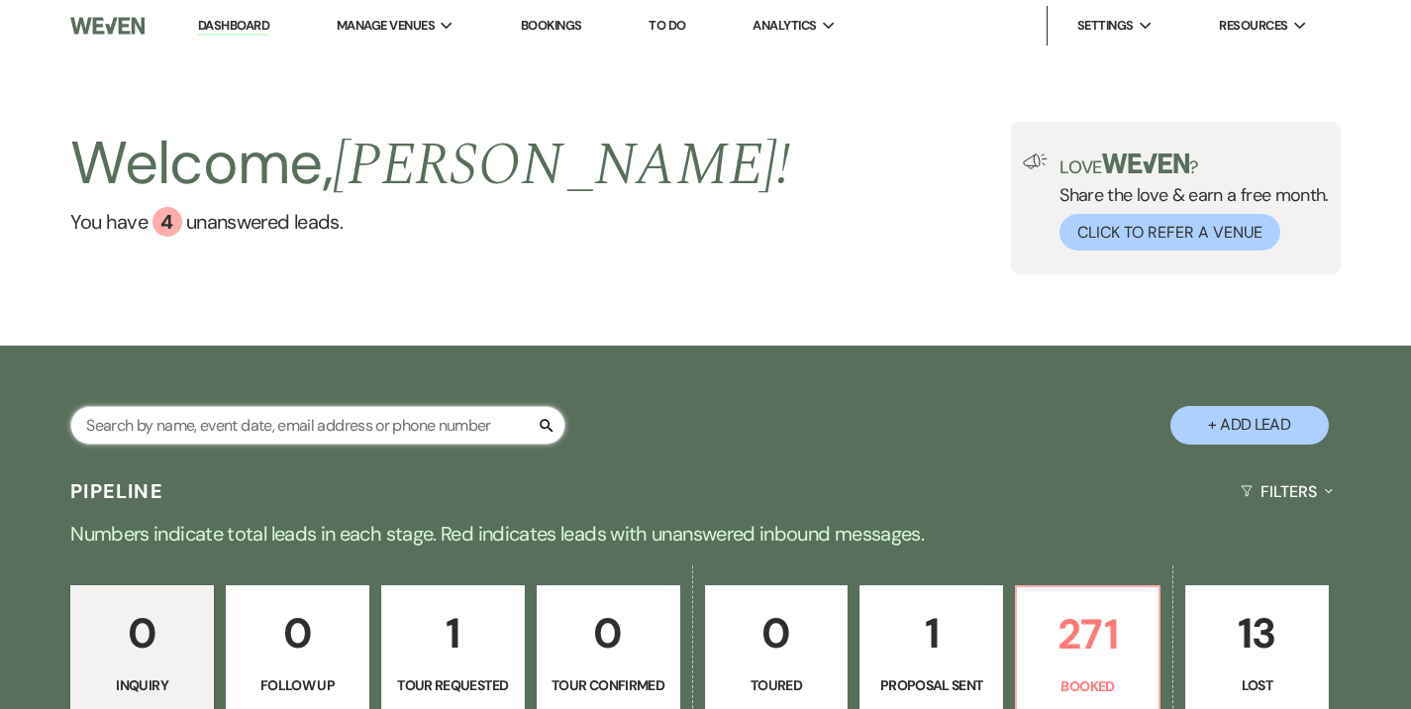
click at [411, 422] on input "text" at bounding box center [317, 425] width 495 height 39
type input "[PERSON_NAME]"
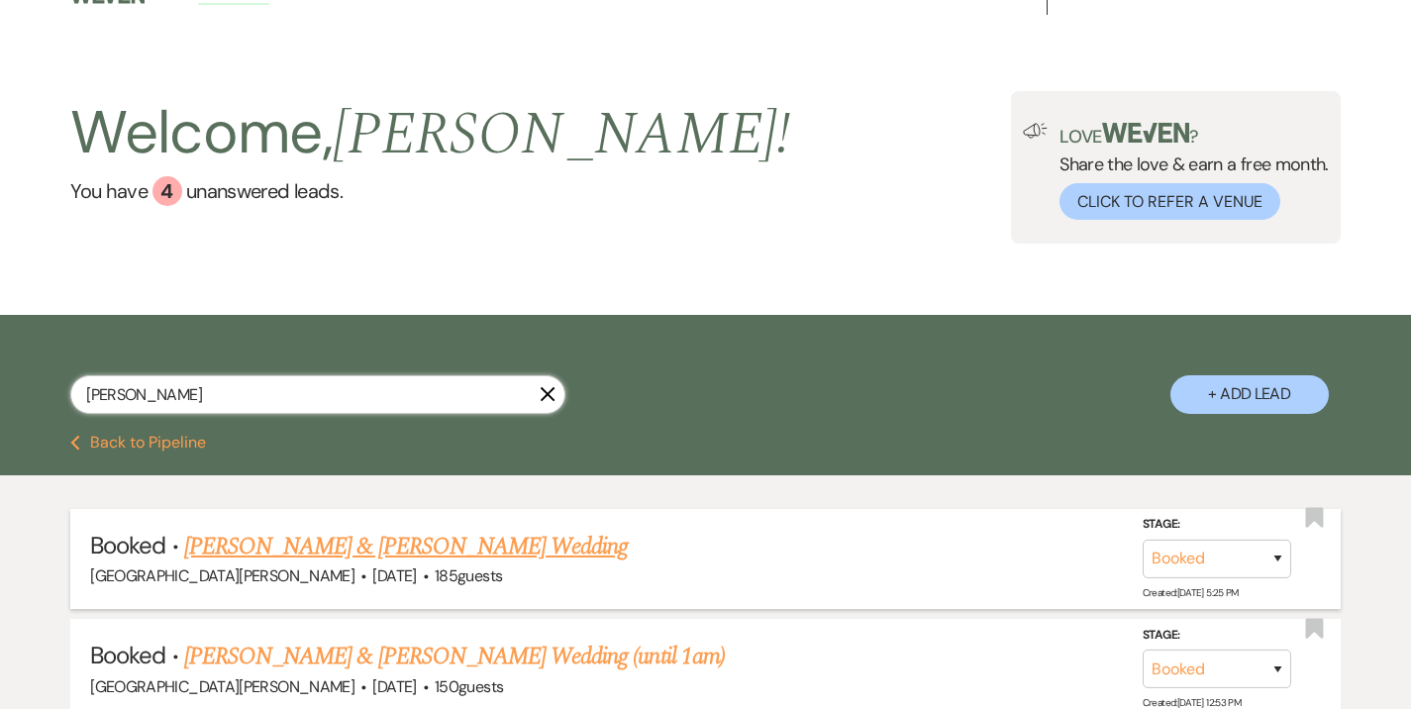
scroll to position [41, 0]
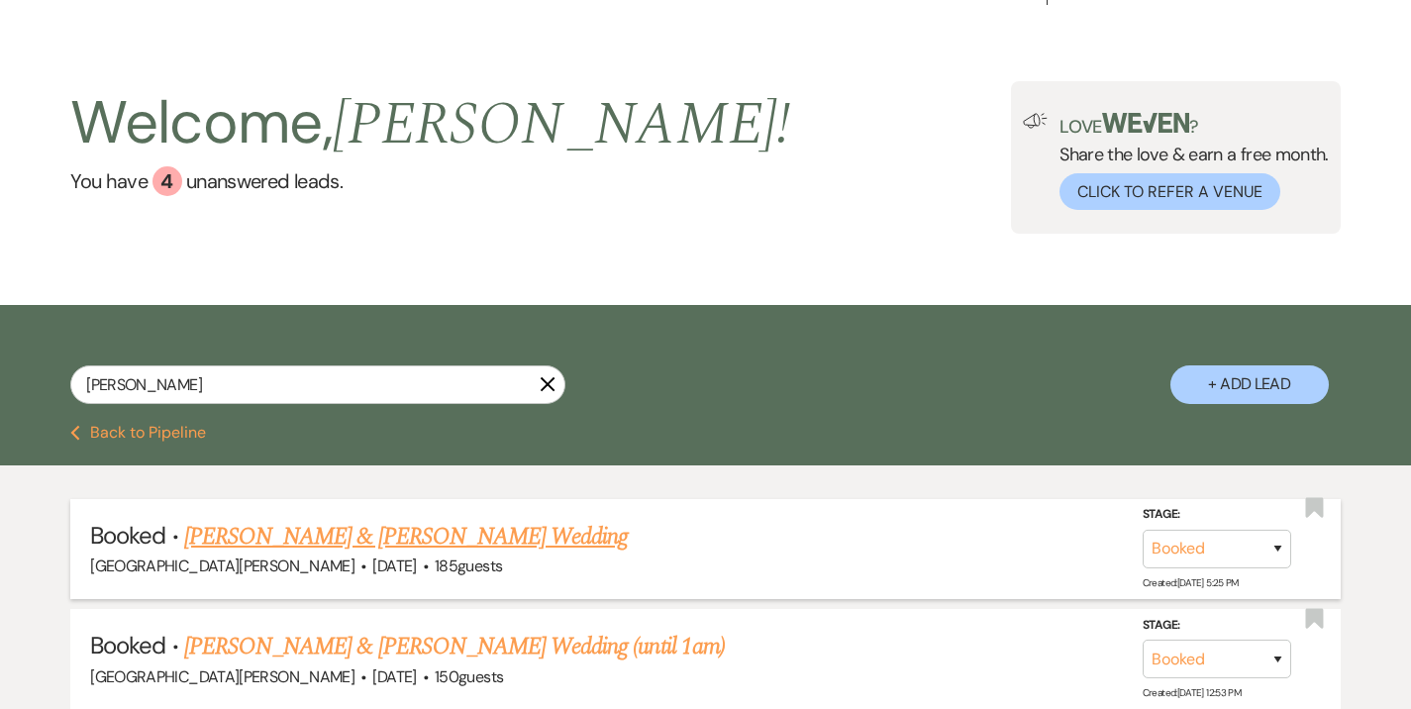
click at [414, 529] on link "[PERSON_NAME] & [PERSON_NAME] Wedding" at bounding box center [405, 537] width 443 height 36
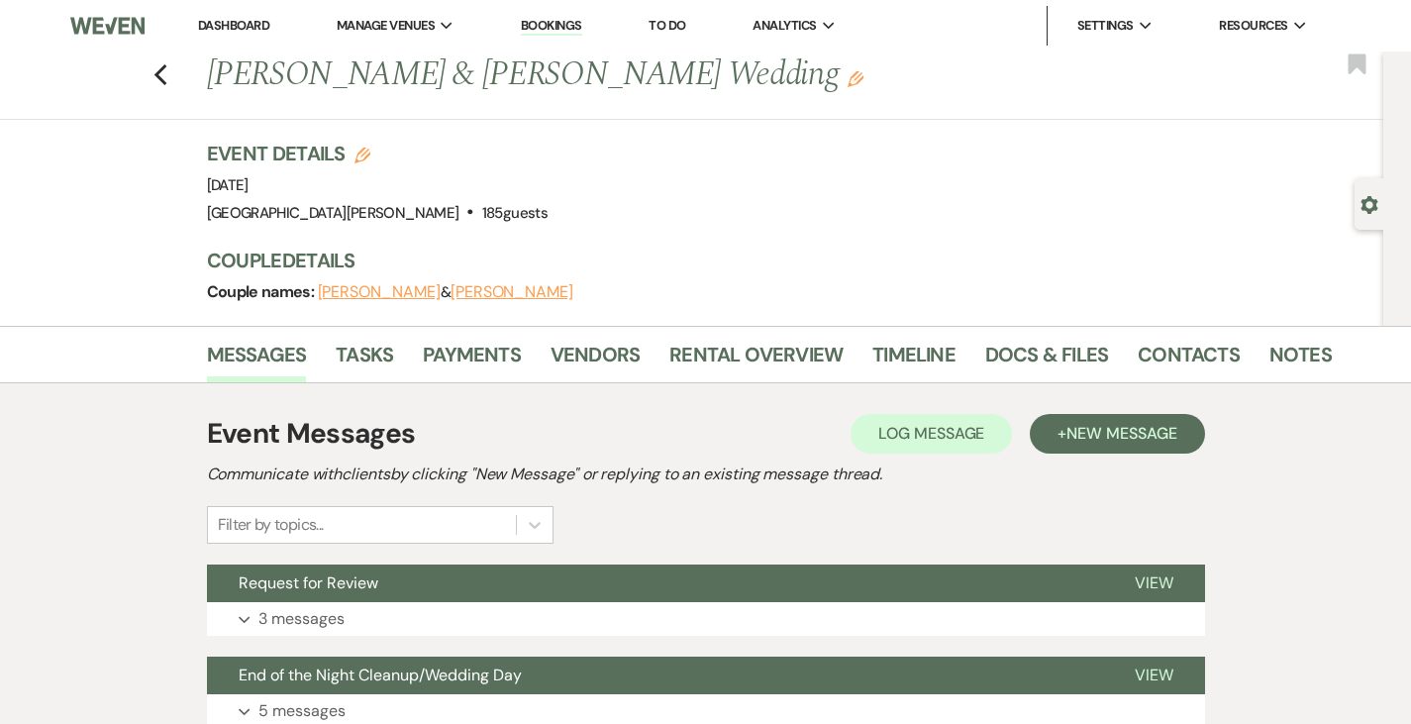
click at [230, 21] on link "Dashboard" at bounding box center [233, 25] width 71 height 17
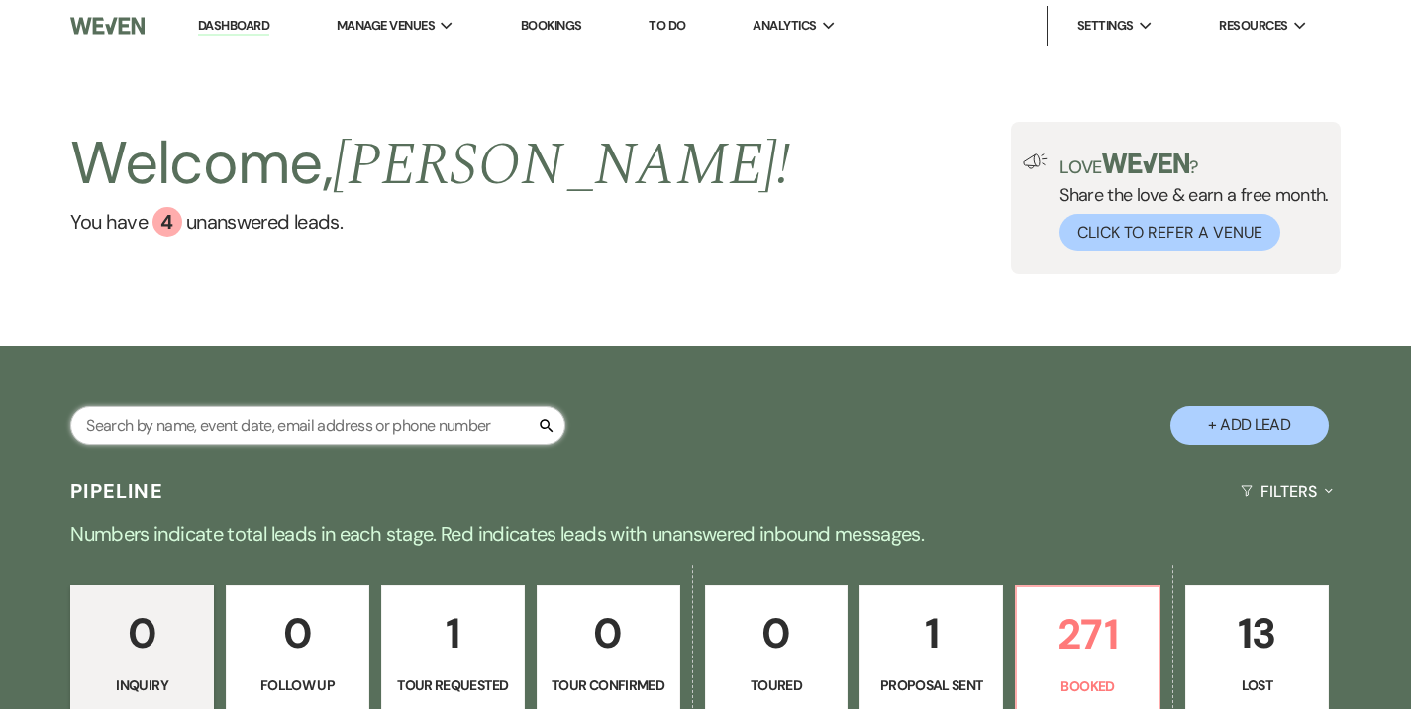
click at [389, 434] on input "text" at bounding box center [317, 425] width 495 height 39
type input "[PERSON_NAME]"
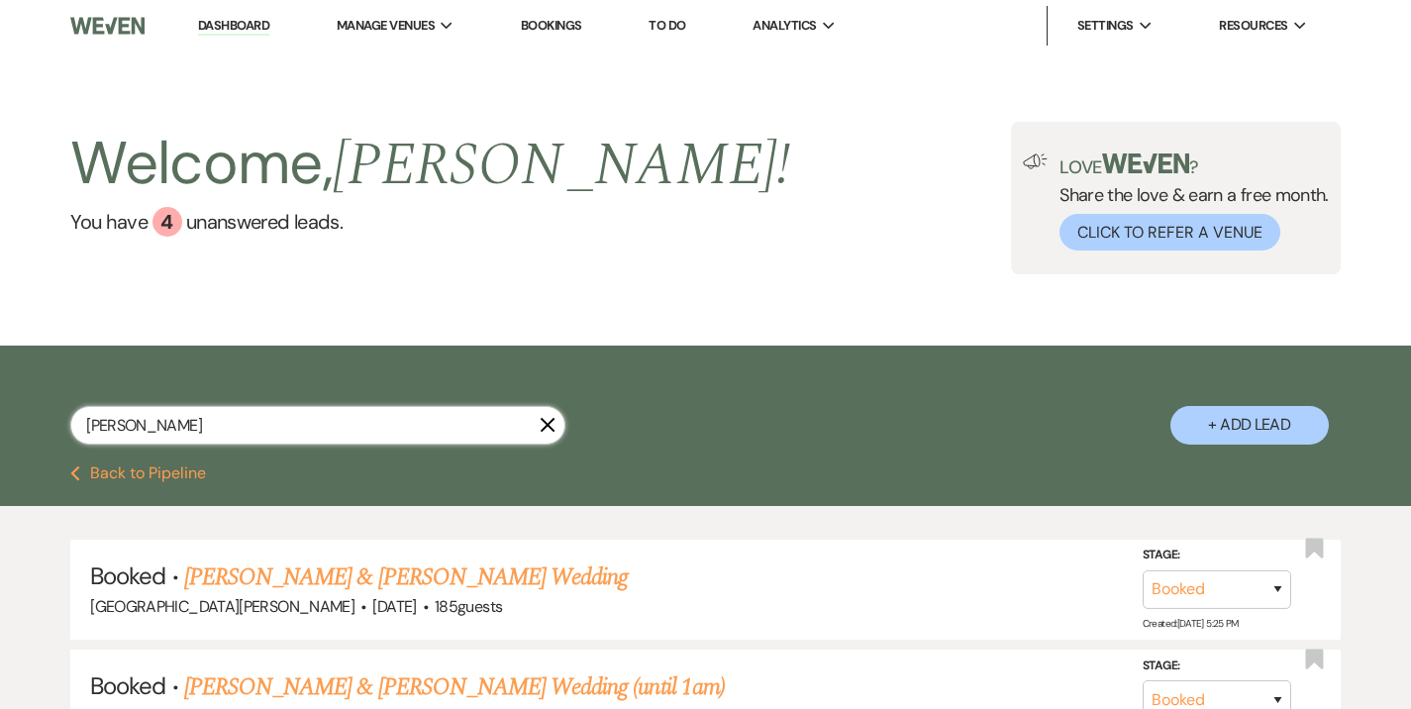
scroll to position [137, 0]
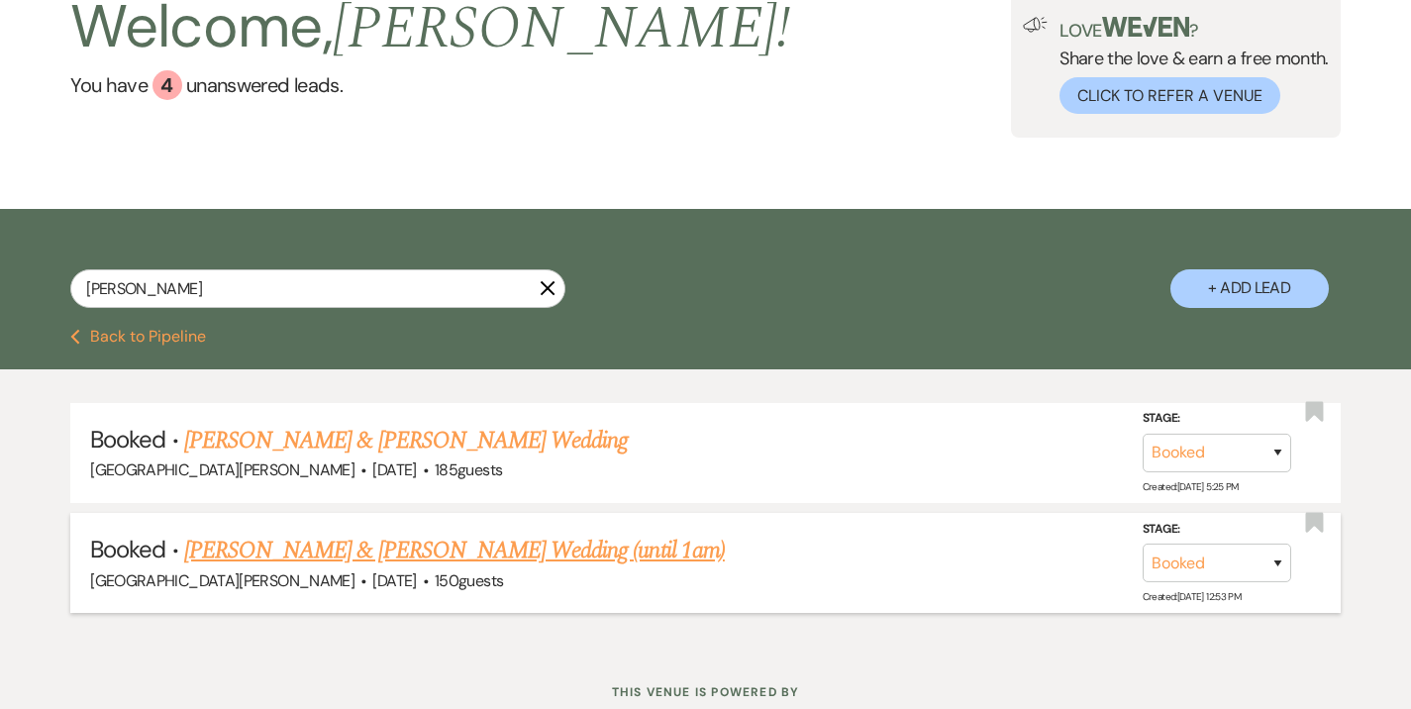
click at [437, 545] on link "[PERSON_NAME] & [PERSON_NAME] Wedding (until 1am)" at bounding box center [454, 551] width 541 height 36
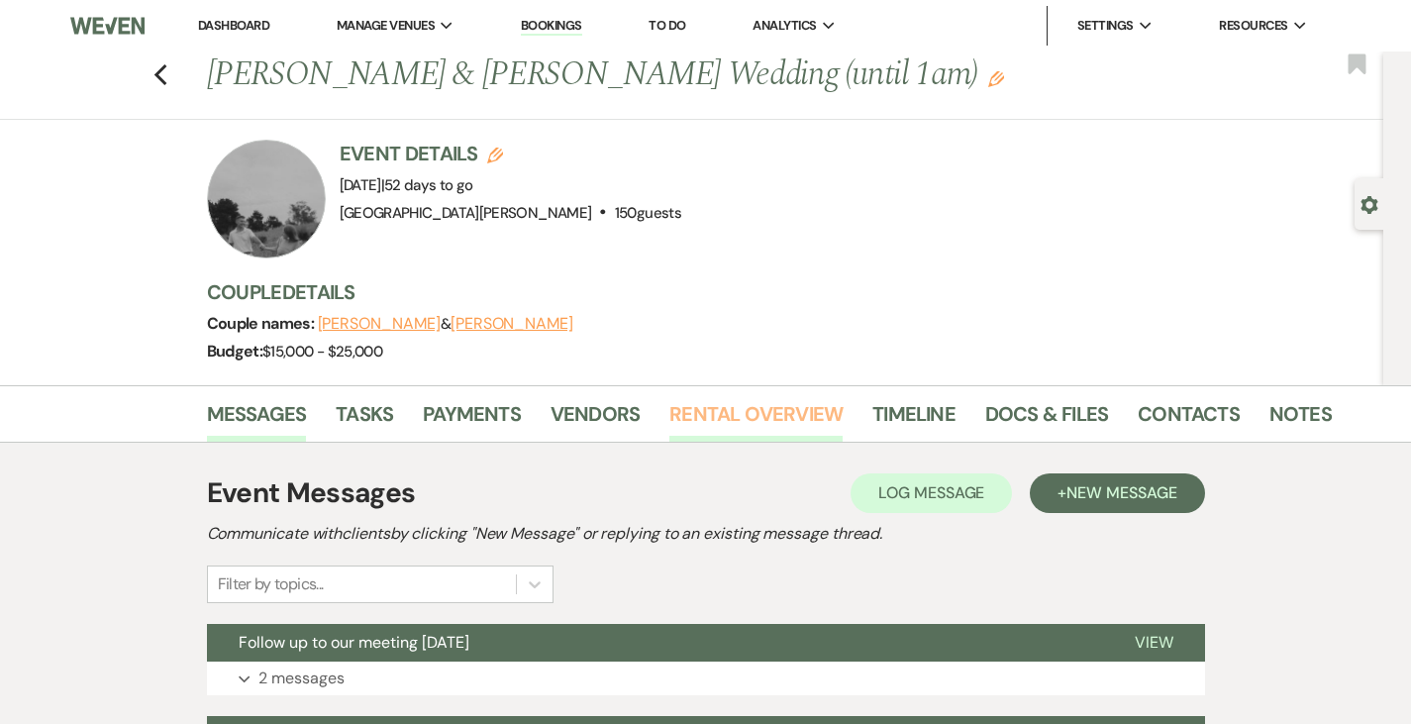
click at [682, 402] on link "Rental Overview" at bounding box center [755, 420] width 173 height 44
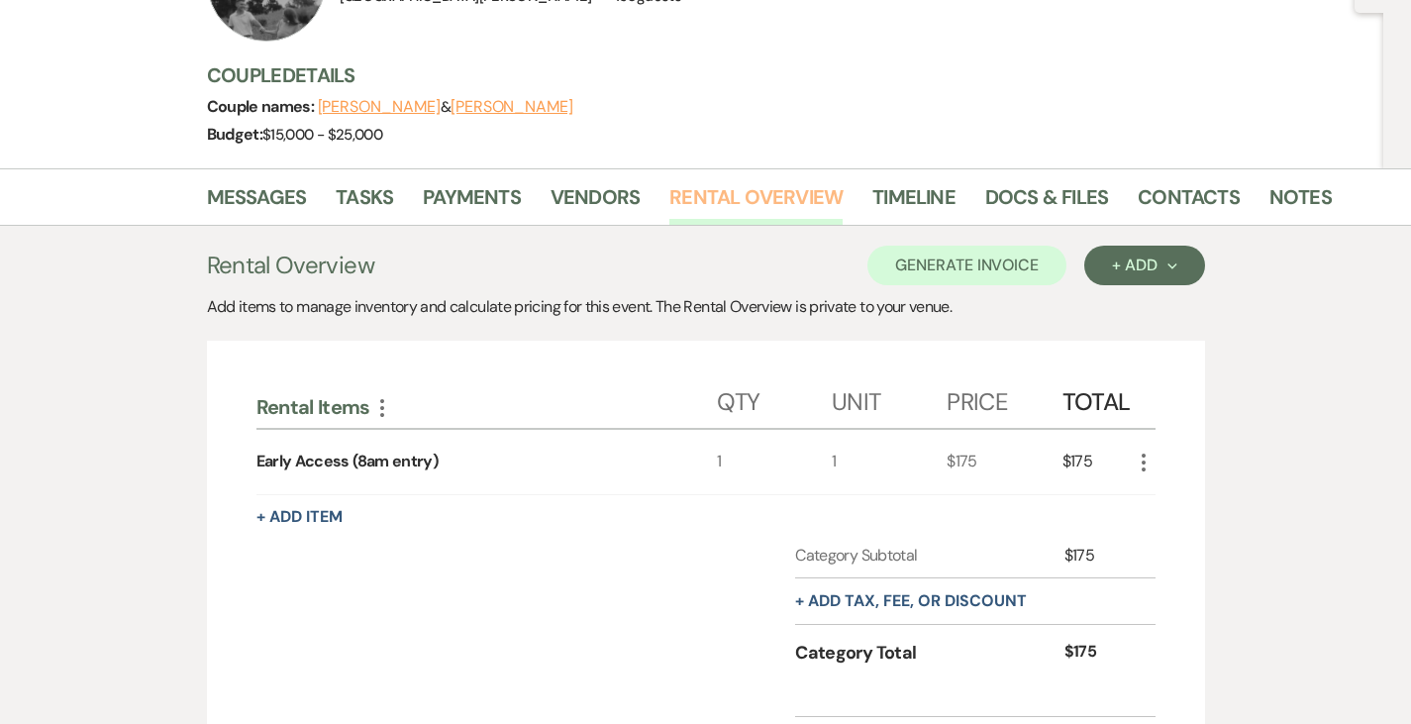
scroll to position [228, 0]
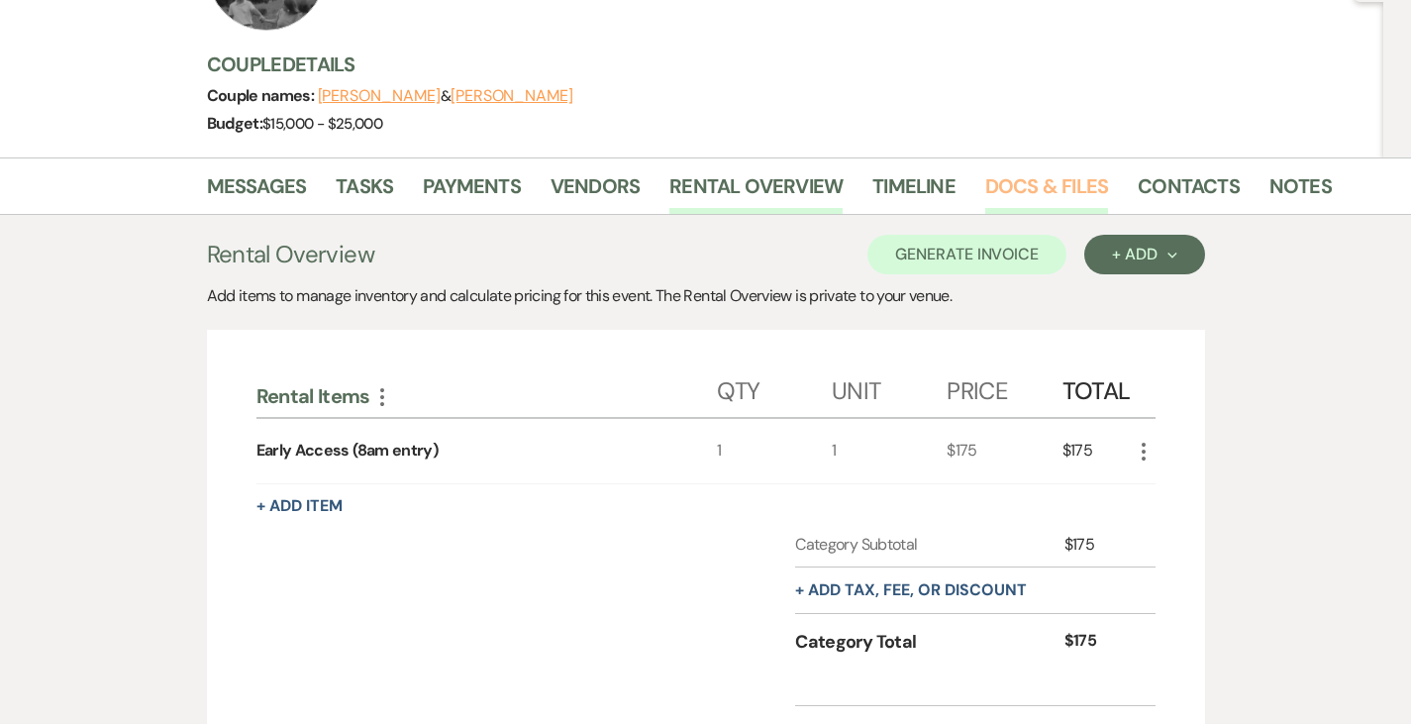
click at [985, 194] on link "Docs & Files" at bounding box center [1046, 192] width 123 height 44
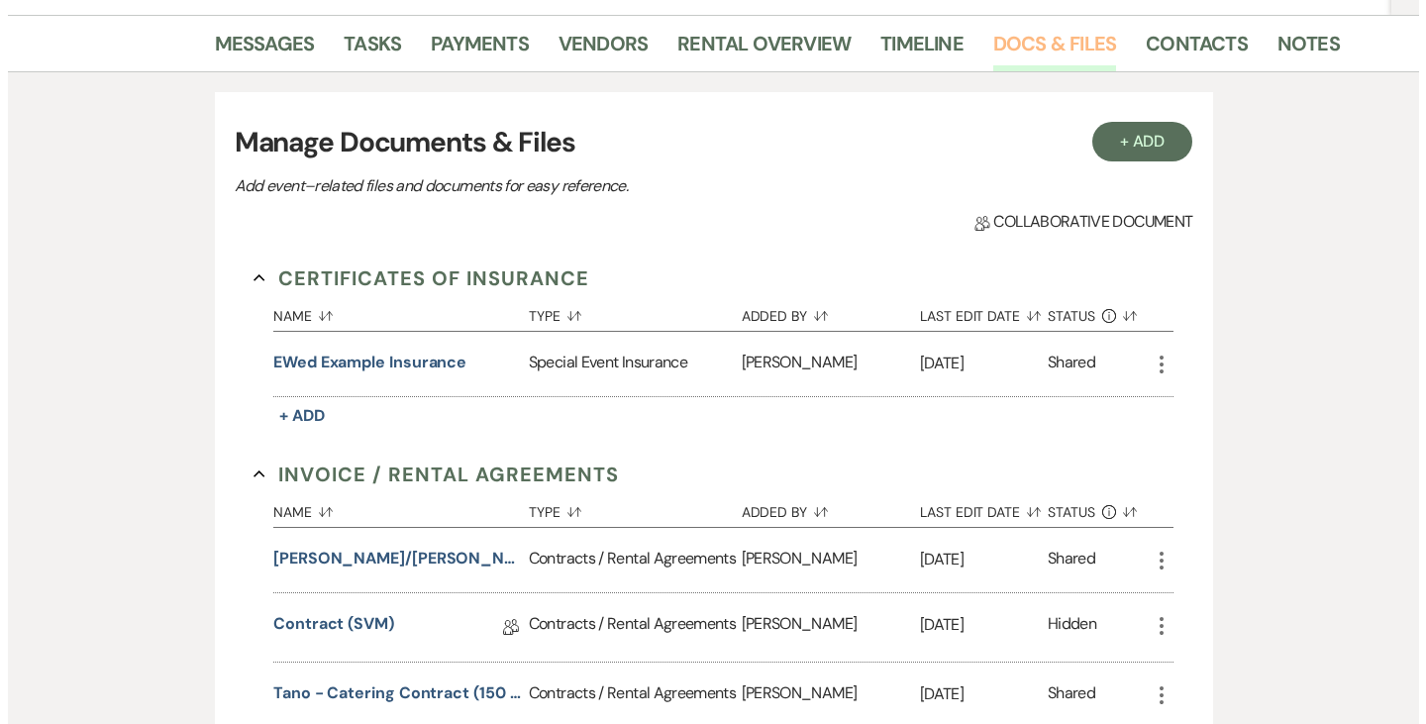
scroll to position [376, 0]
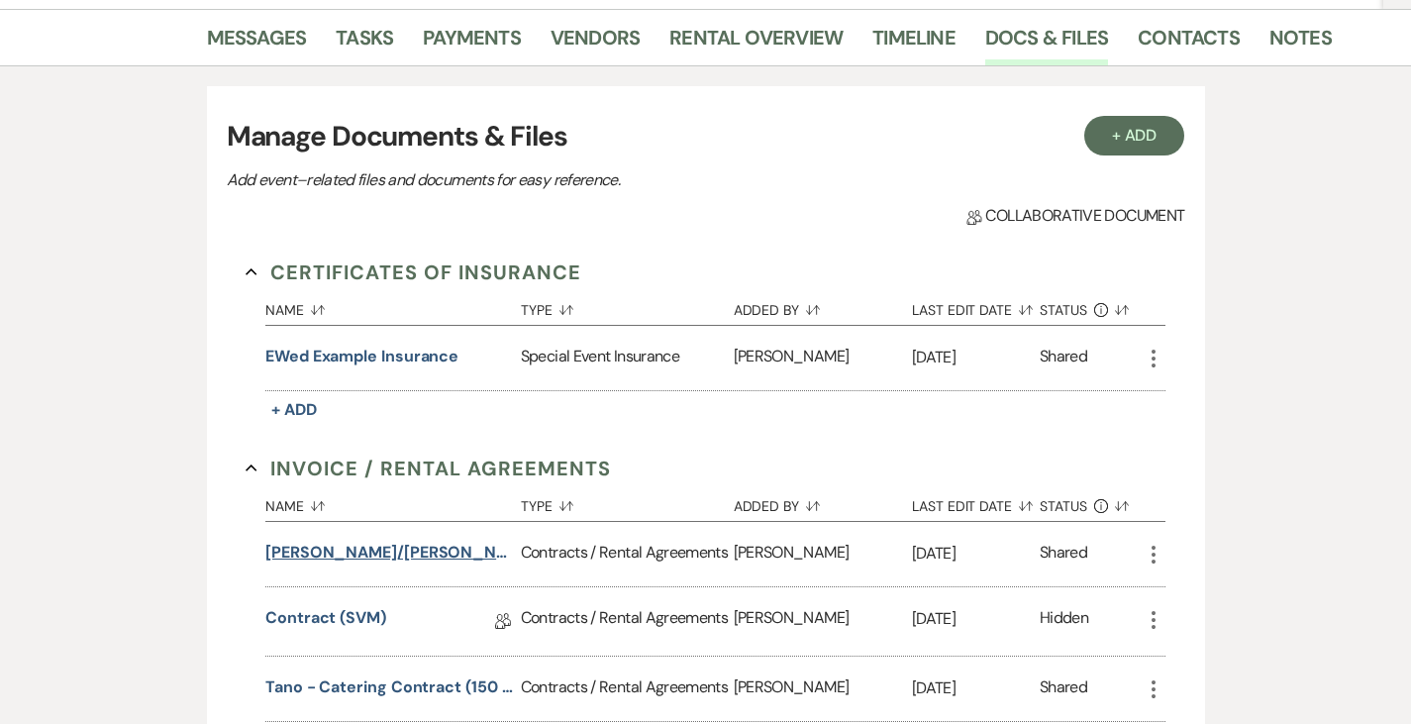
click at [386, 553] on button "[PERSON_NAME]/[PERSON_NAME] Wedding (1am end)" at bounding box center [388, 553] width 247 height 24
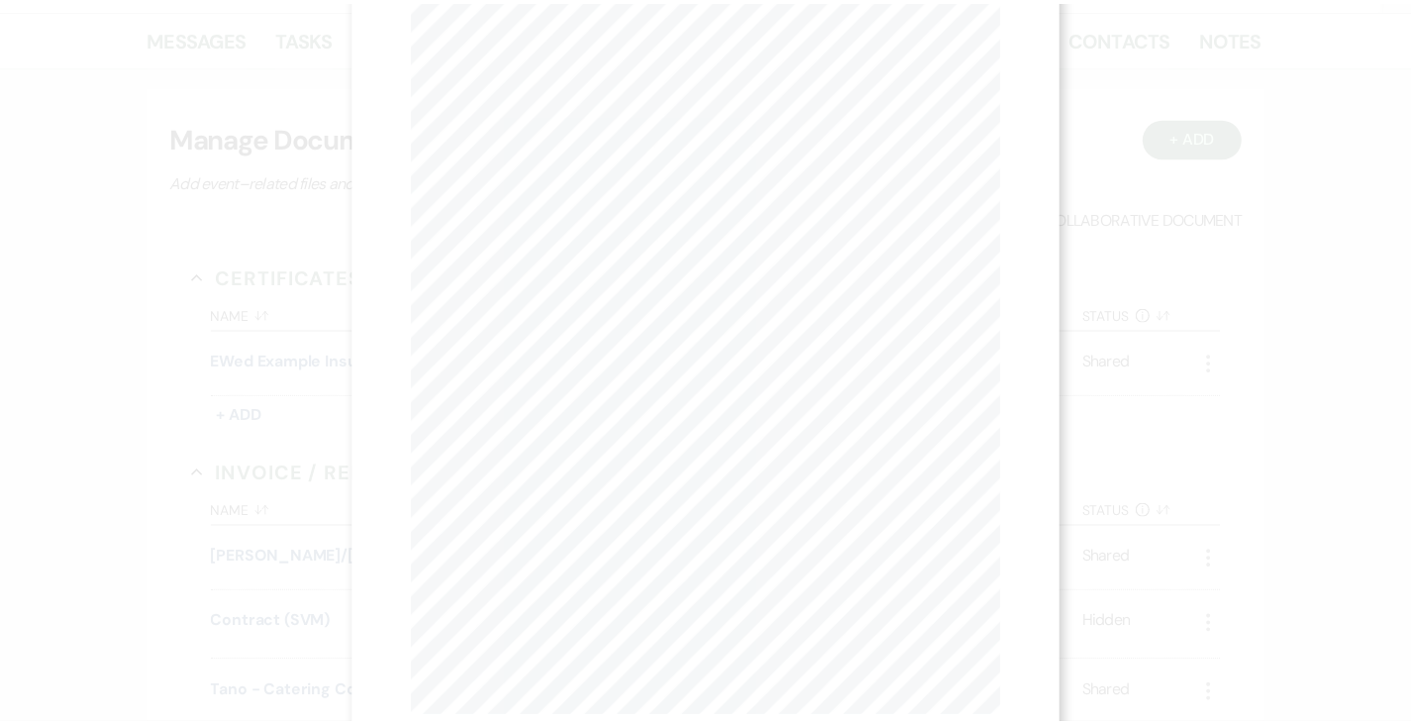
scroll to position [0, 0]
click at [1002, 47] on icon "X" at bounding box center [1002, 54] width 18 height 18
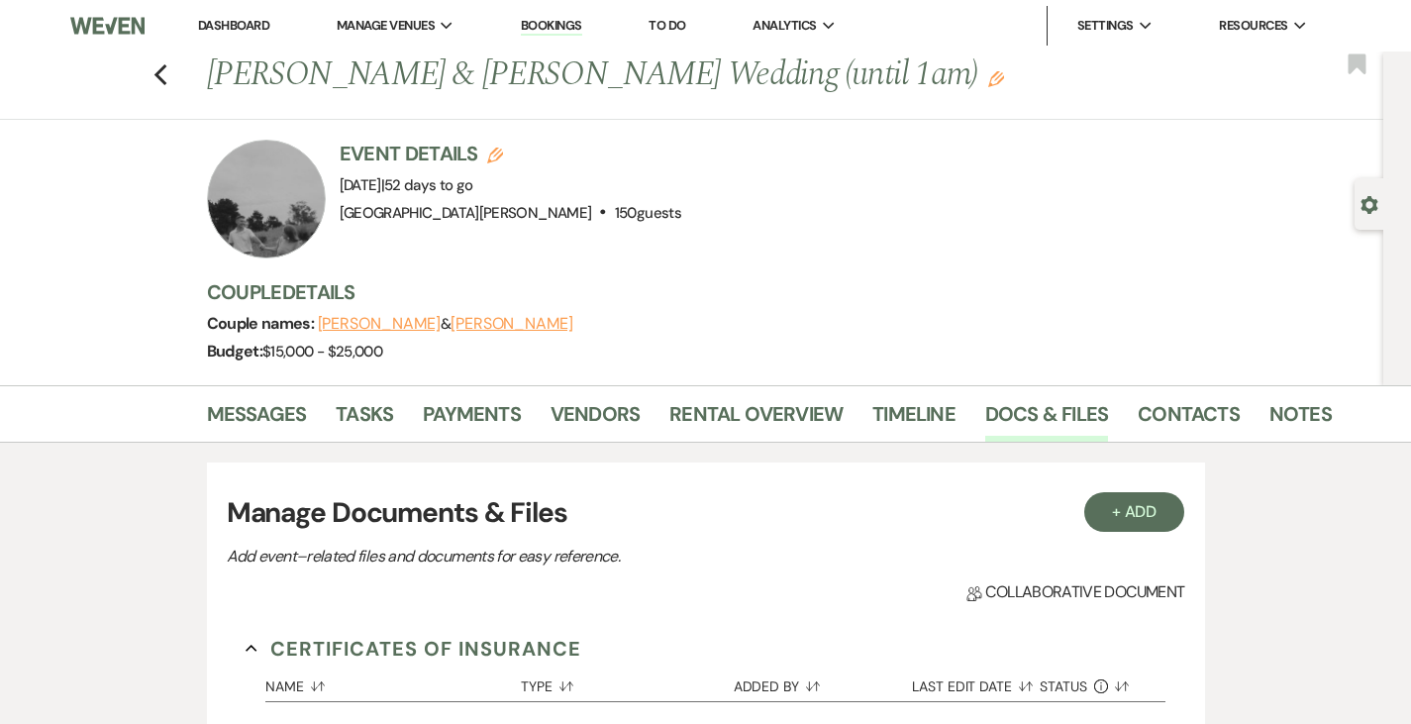
click at [234, 34] on li "Dashboard" at bounding box center [233, 26] width 91 height 40
click at [227, 22] on link "Dashboard" at bounding box center [233, 25] width 71 height 17
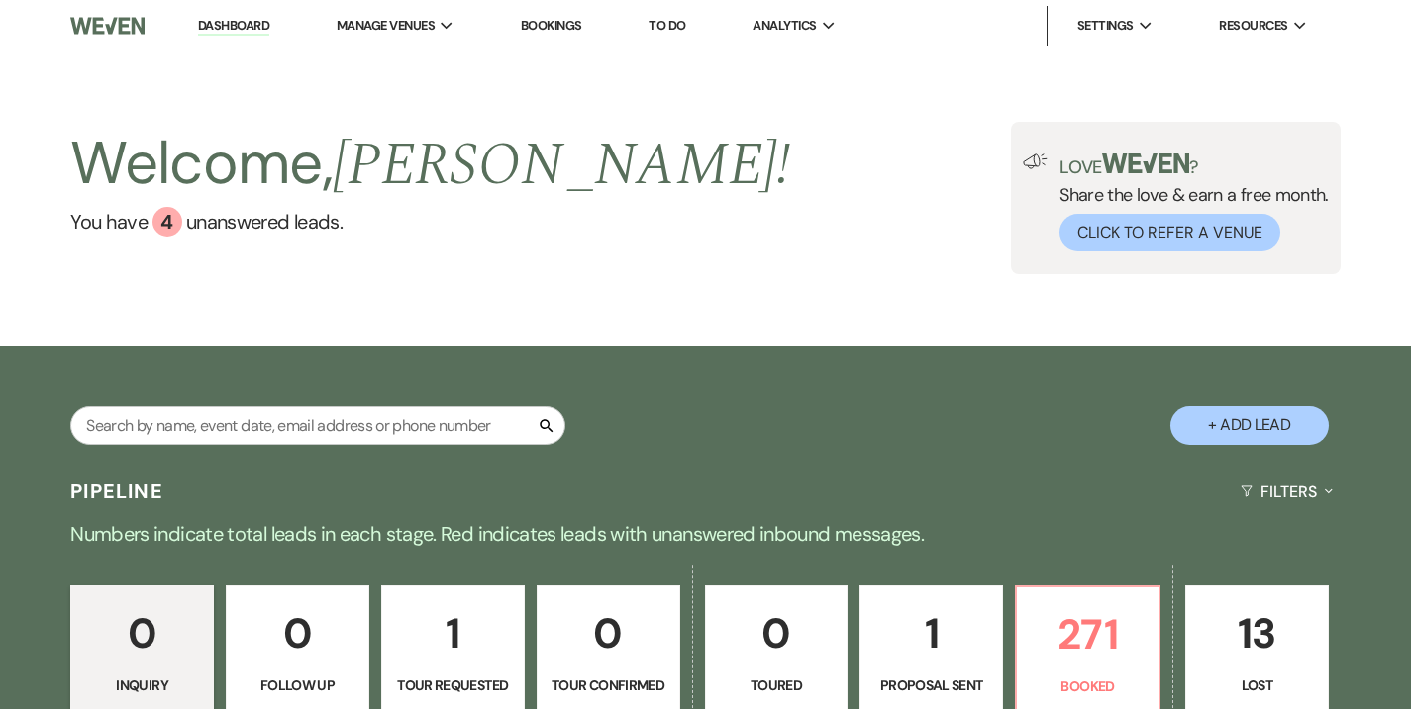
click at [464, 450] on div "Search" at bounding box center [317, 433] width 495 height 54
click at [430, 421] on input "text" at bounding box center [317, 425] width 495 height 39
type input "[PERSON_NAME]"
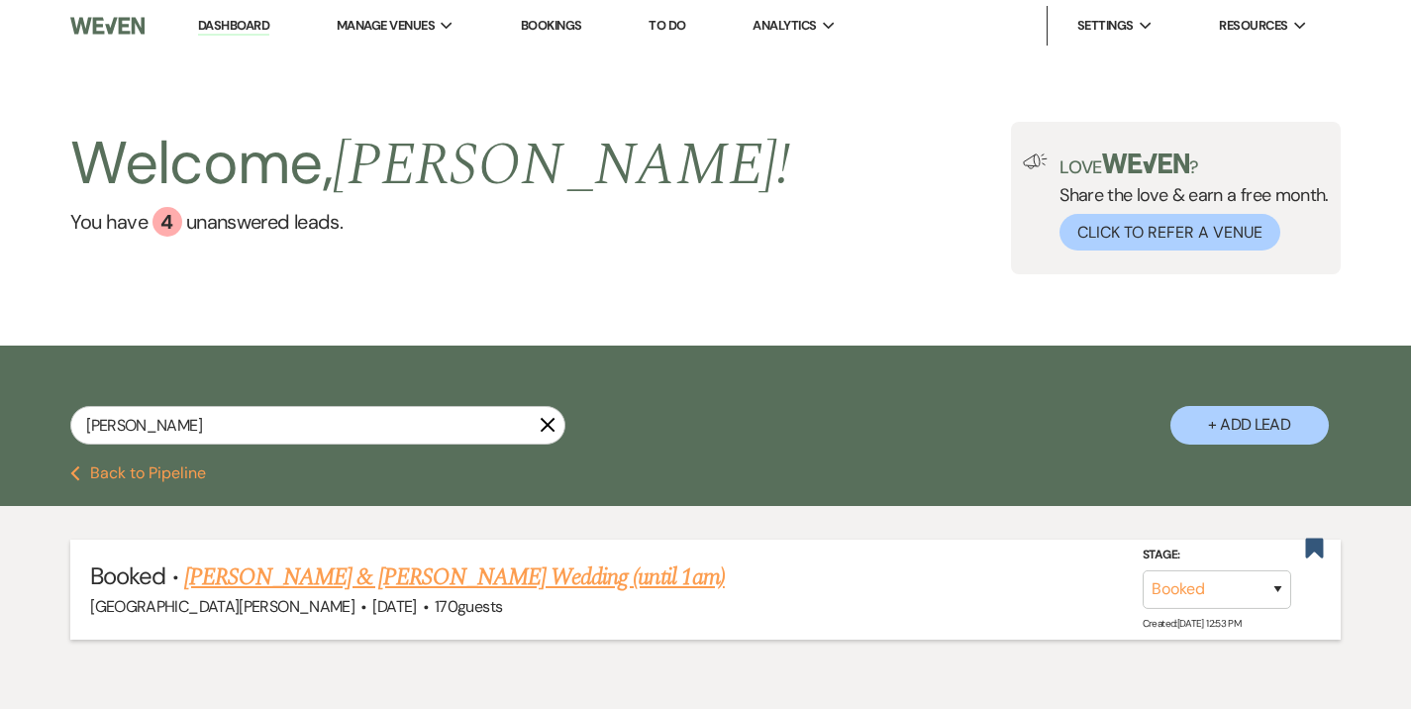
click at [445, 569] on link "[PERSON_NAME] & [PERSON_NAME] Wedding (until 1am)" at bounding box center [454, 577] width 541 height 36
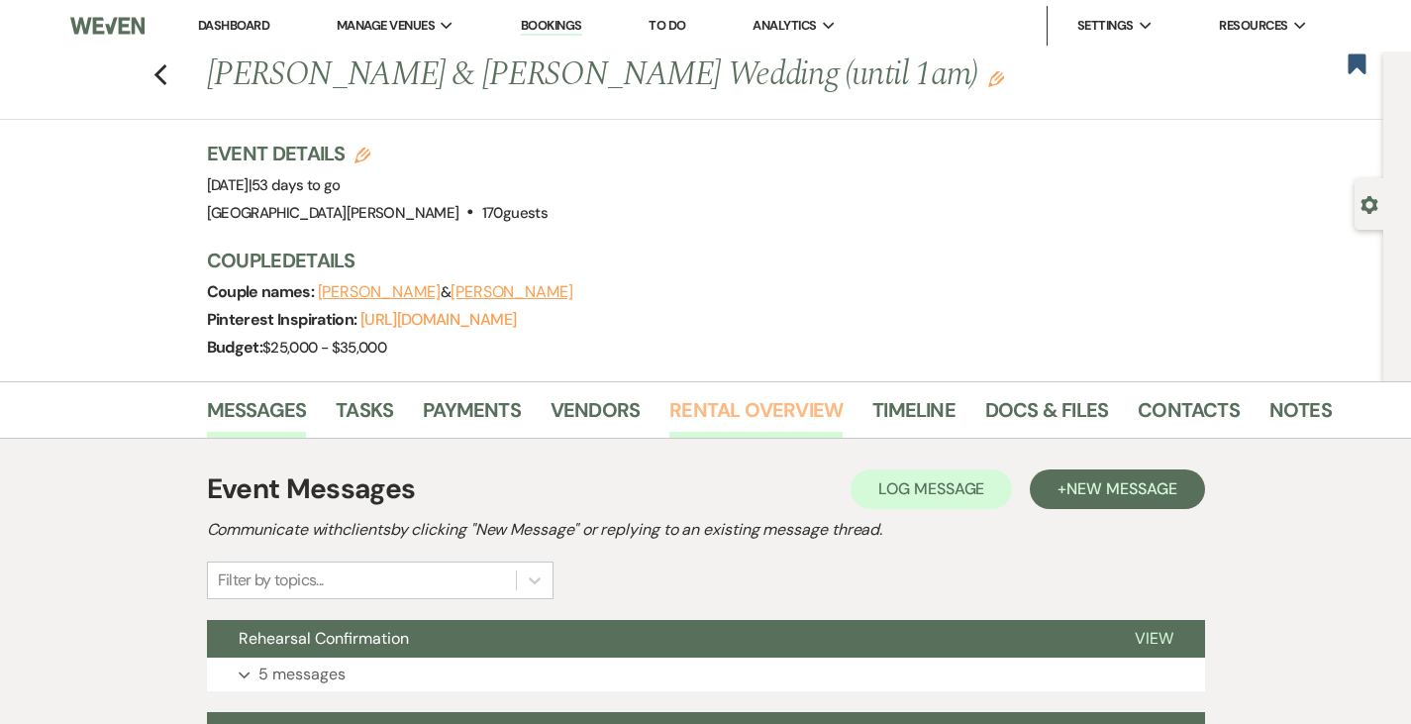
click at [692, 397] on link "Rental Overview" at bounding box center [755, 416] width 173 height 44
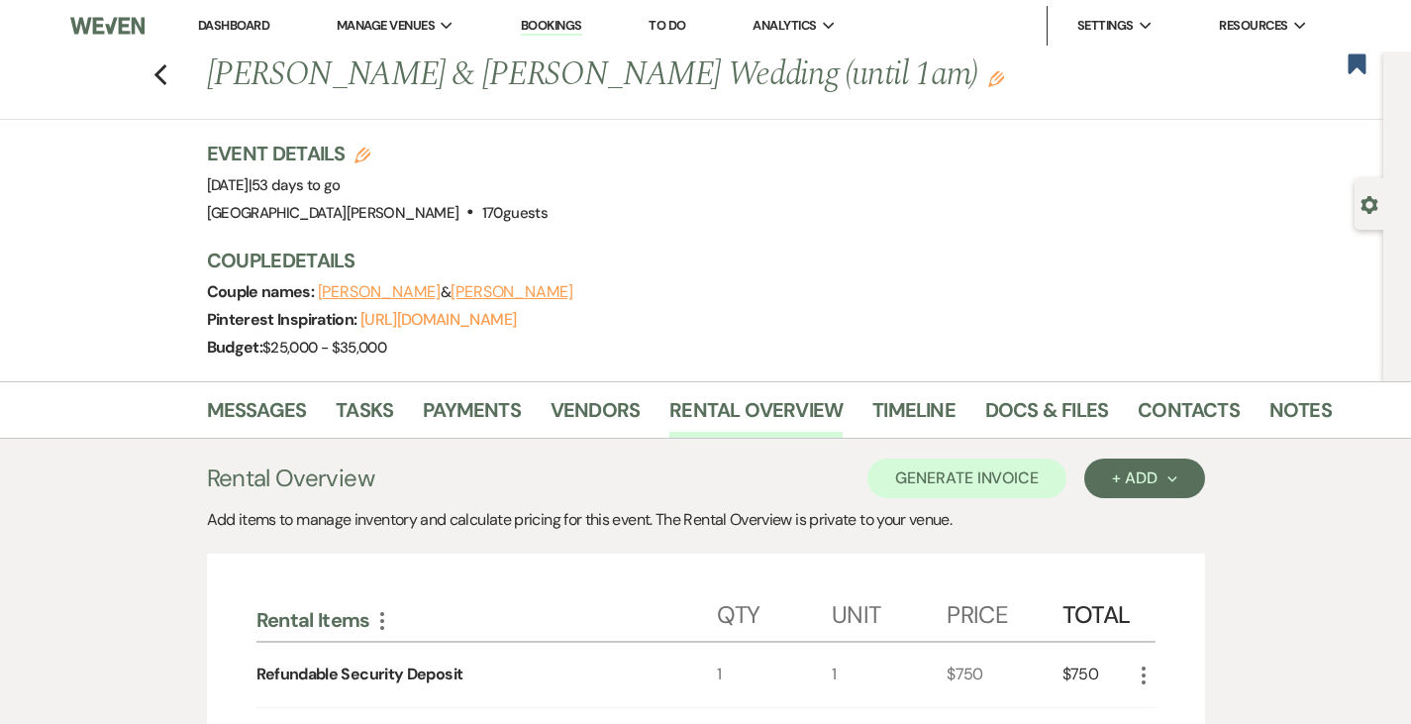
click at [243, 16] on li "Dashboard" at bounding box center [233, 26] width 91 height 40
click at [237, 29] on link "Dashboard" at bounding box center [233, 25] width 71 height 17
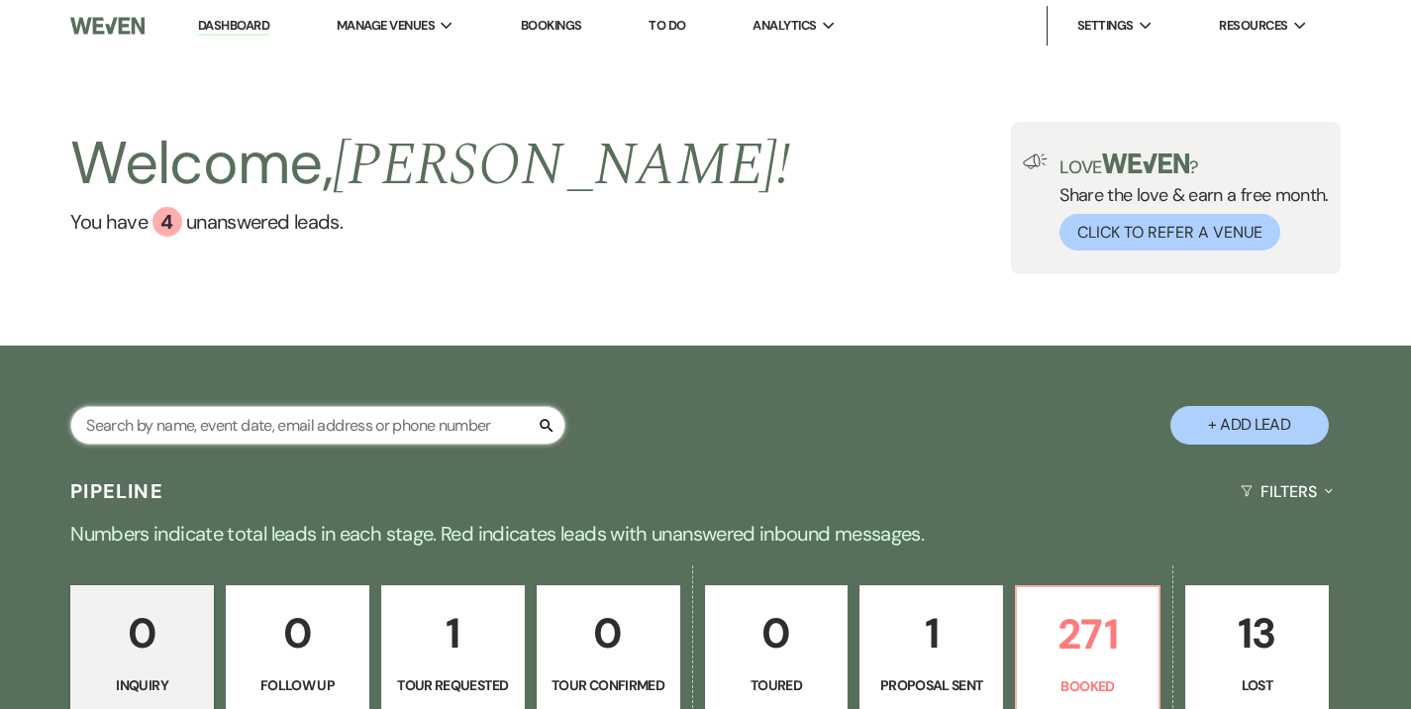
click at [300, 432] on input "text" at bounding box center [317, 425] width 495 height 39
type input "[PERSON_NAME]"
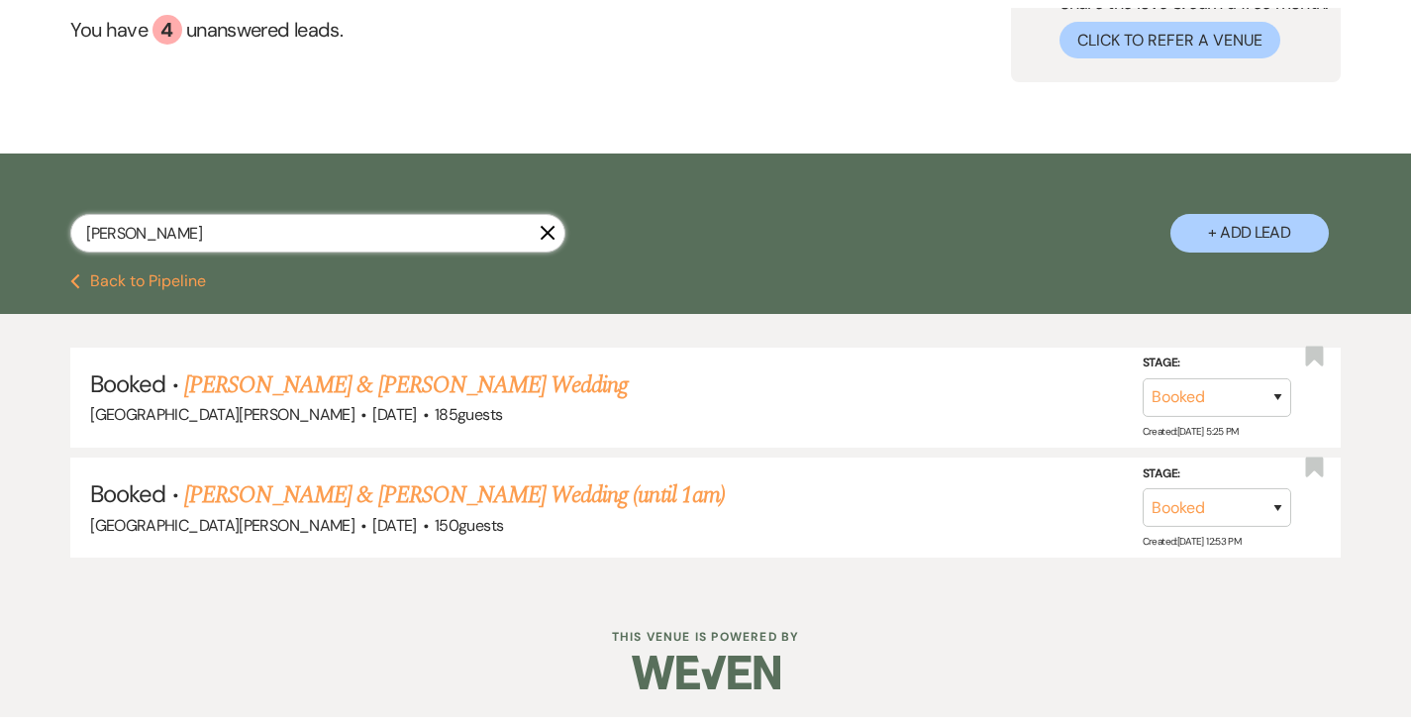
scroll to position [200, 0]
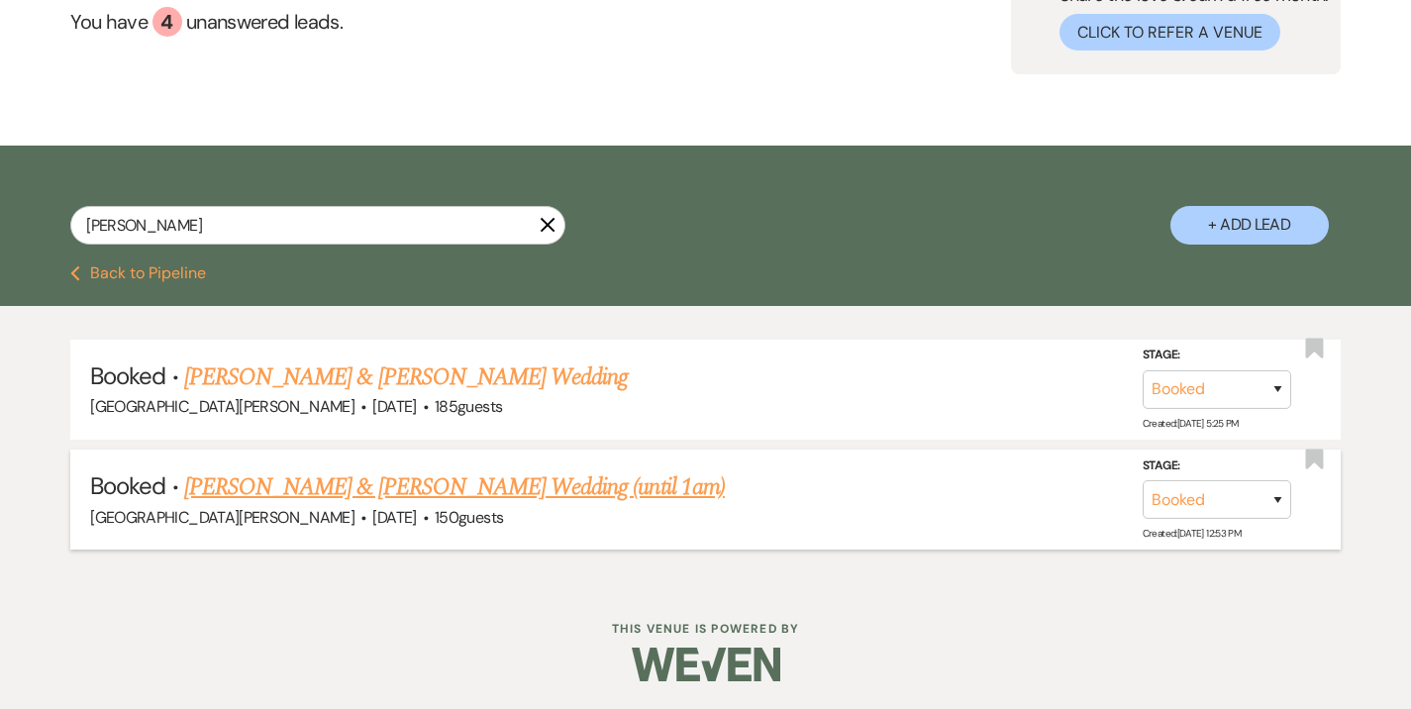
click at [335, 486] on link "[PERSON_NAME] & [PERSON_NAME] Wedding (until 1am)" at bounding box center [454, 487] width 541 height 36
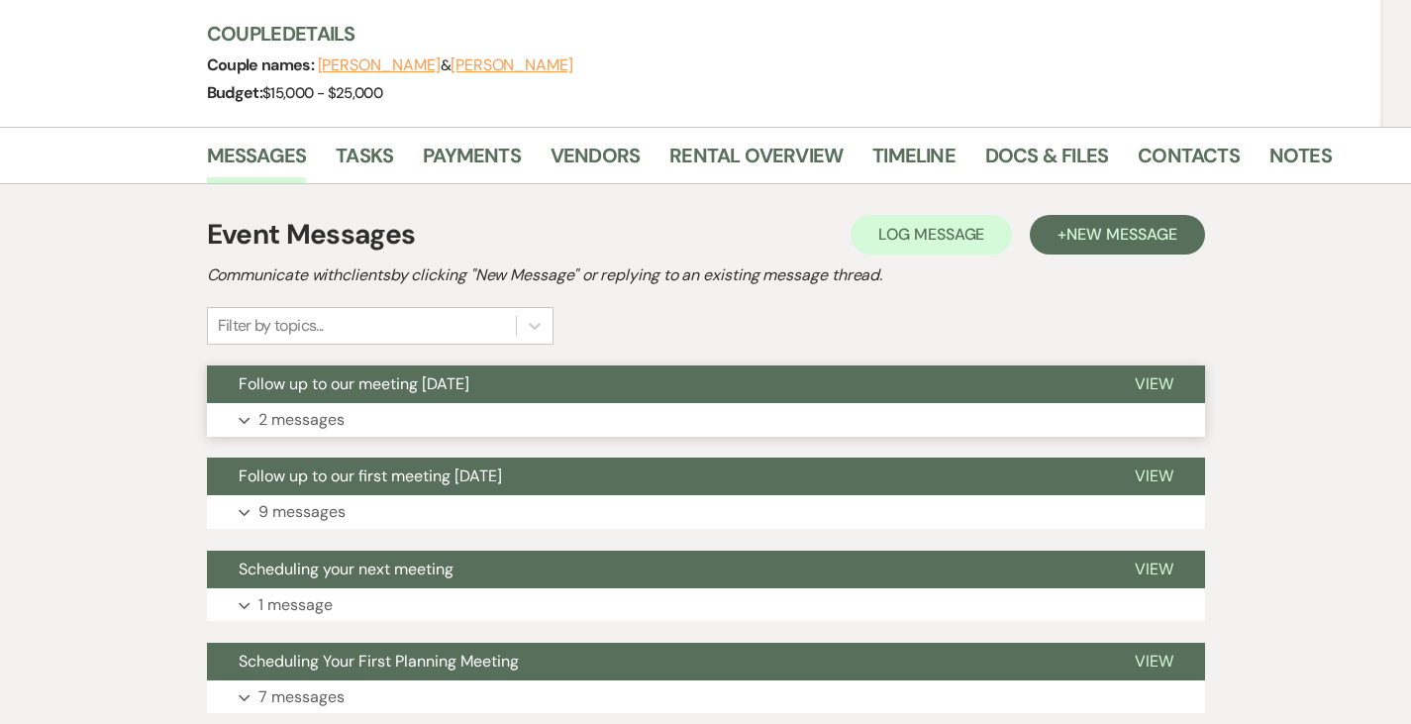
click at [308, 434] on button "Expand 2 messages" at bounding box center [706, 420] width 998 height 34
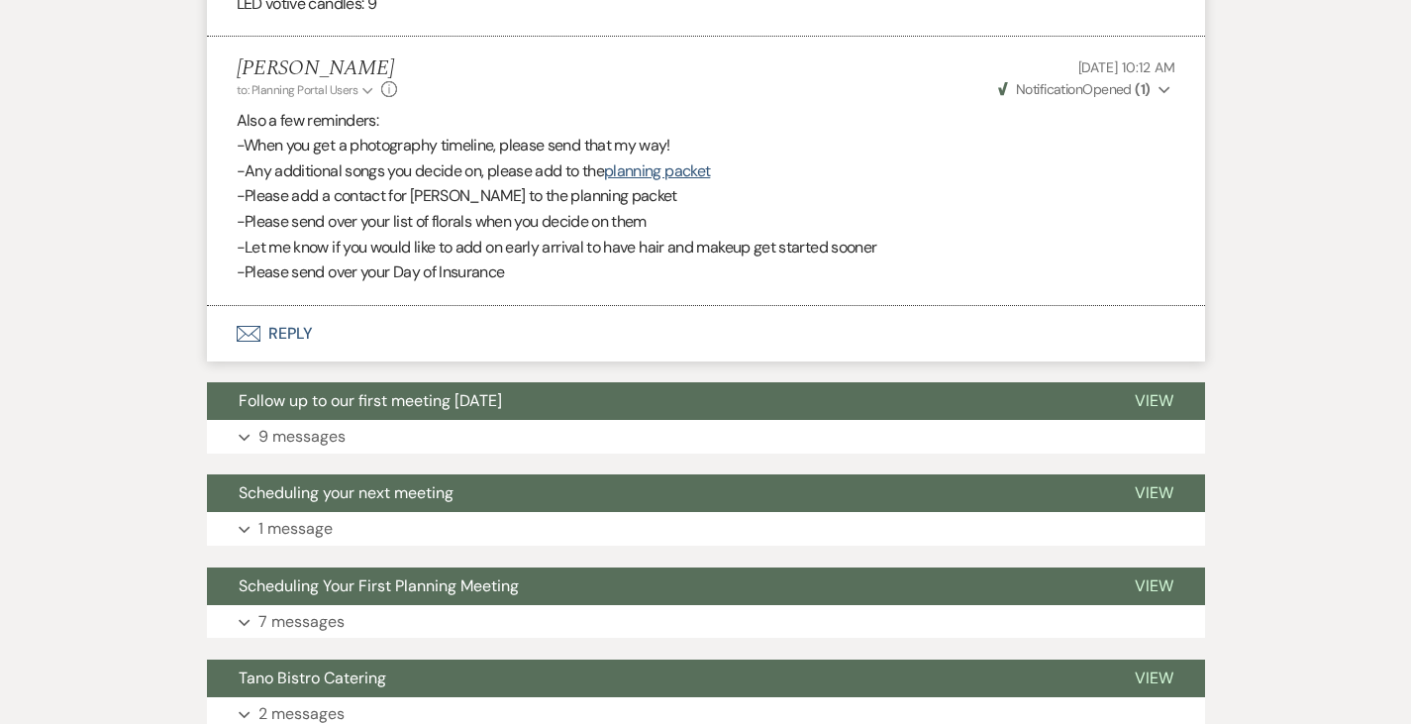
scroll to position [1680, 0]
